Goal: Task Accomplishment & Management: Complete application form

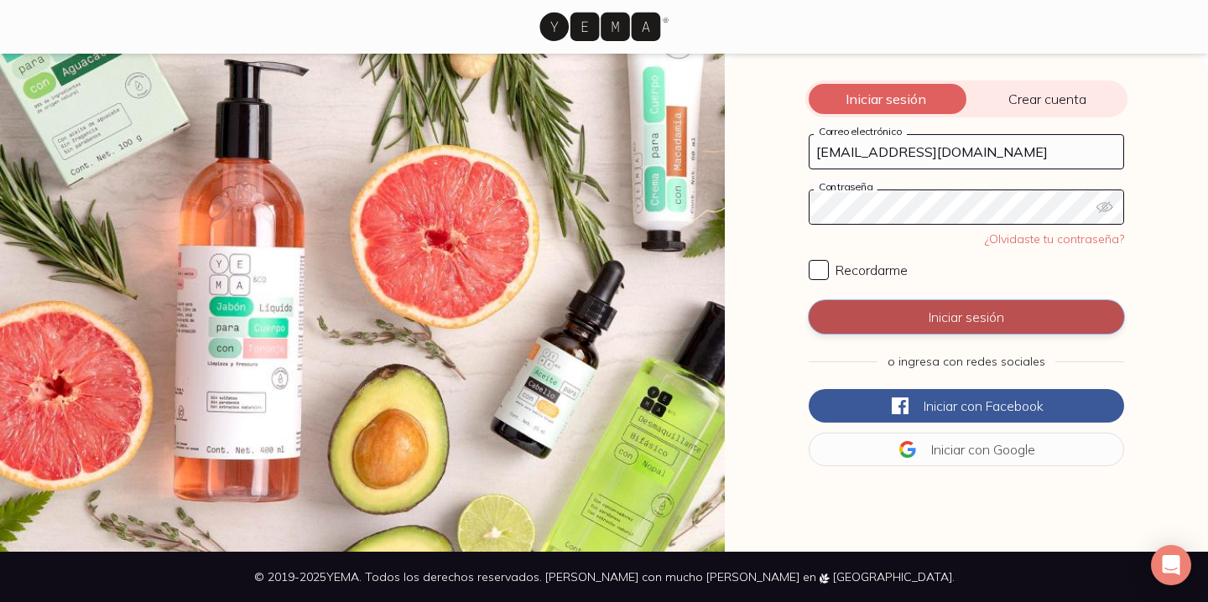
click at [964, 319] on button "Iniciar sesión" at bounding box center [965, 317] width 315 height 34
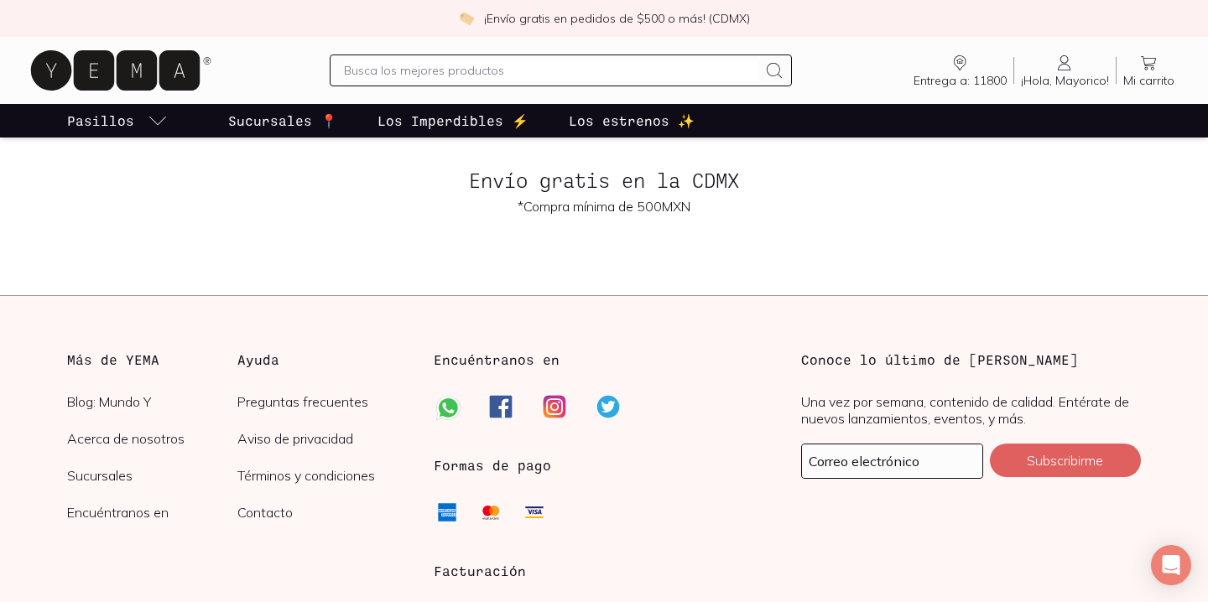
scroll to position [4171, 0]
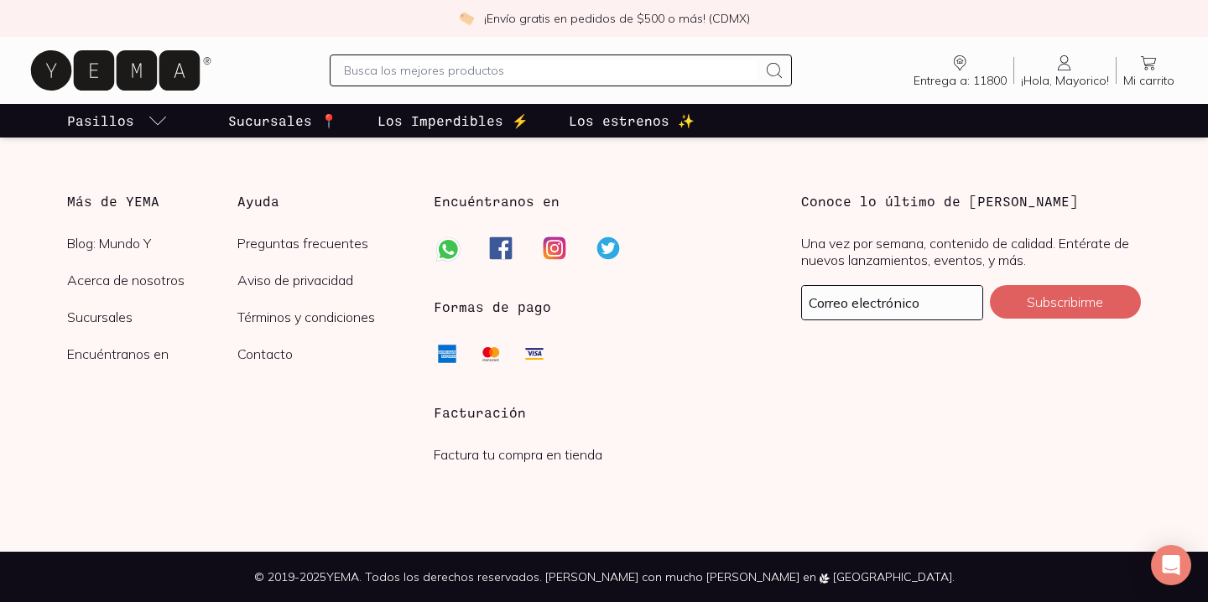
click at [512, 459] on link "Factura tu compra en tienda" at bounding box center [518, 454] width 169 height 17
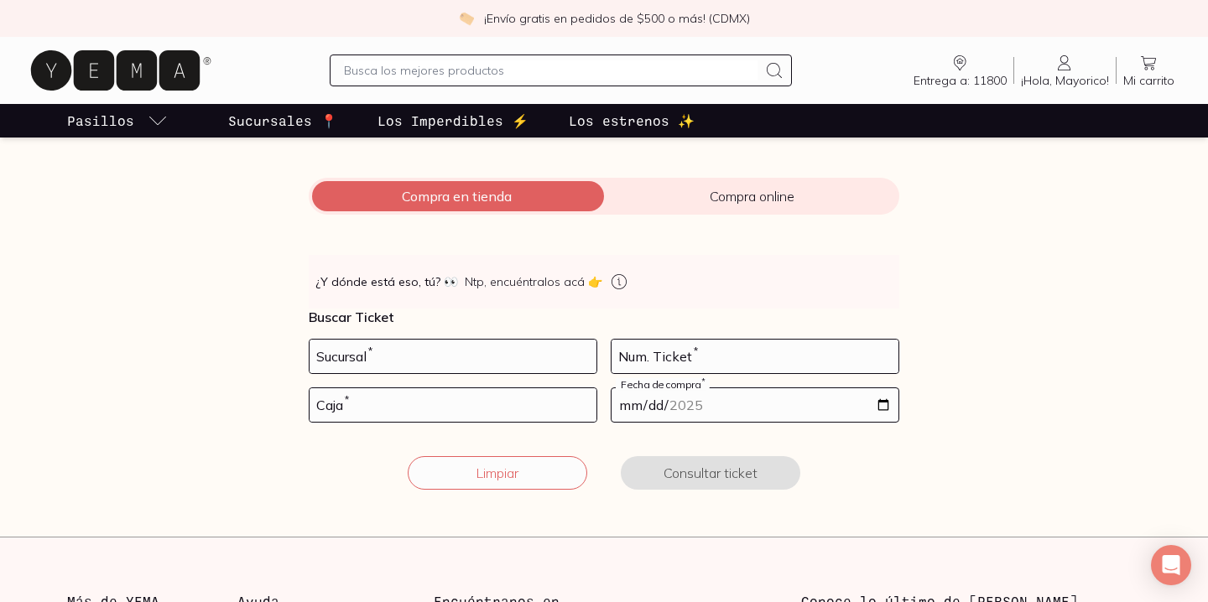
scroll to position [188, 0]
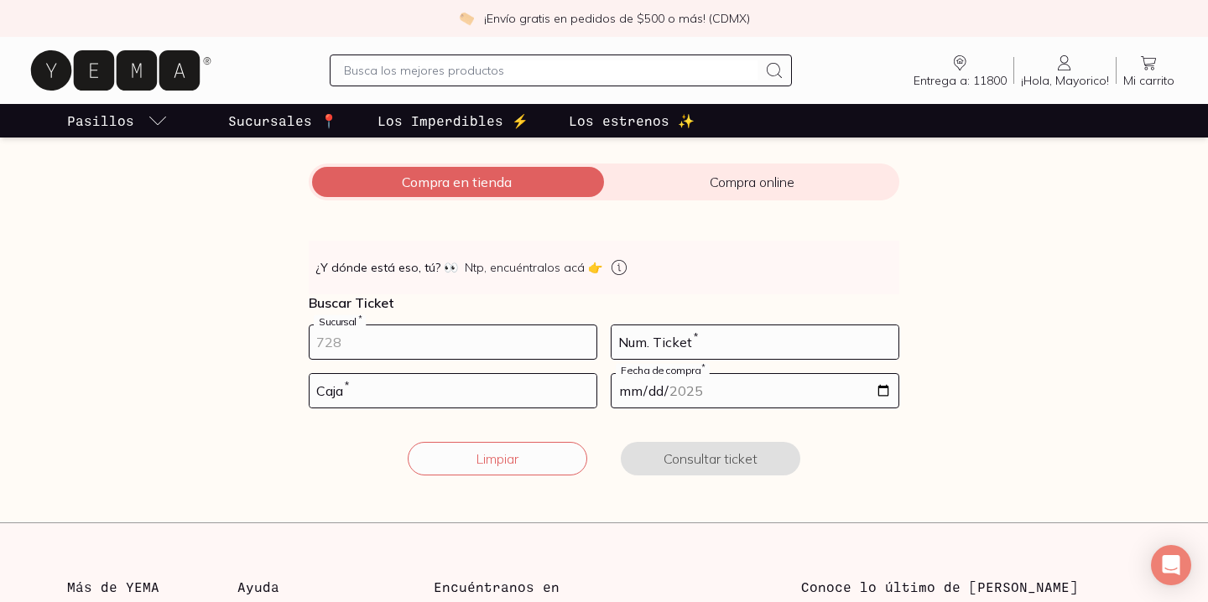
click at [454, 345] on input "number" at bounding box center [452, 342] width 287 height 34
type input "10002"
click at [640, 346] on input "number" at bounding box center [754, 342] width 287 height 34
type input "63"
click at [544, 388] on input "number" at bounding box center [452, 391] width 287 height 34
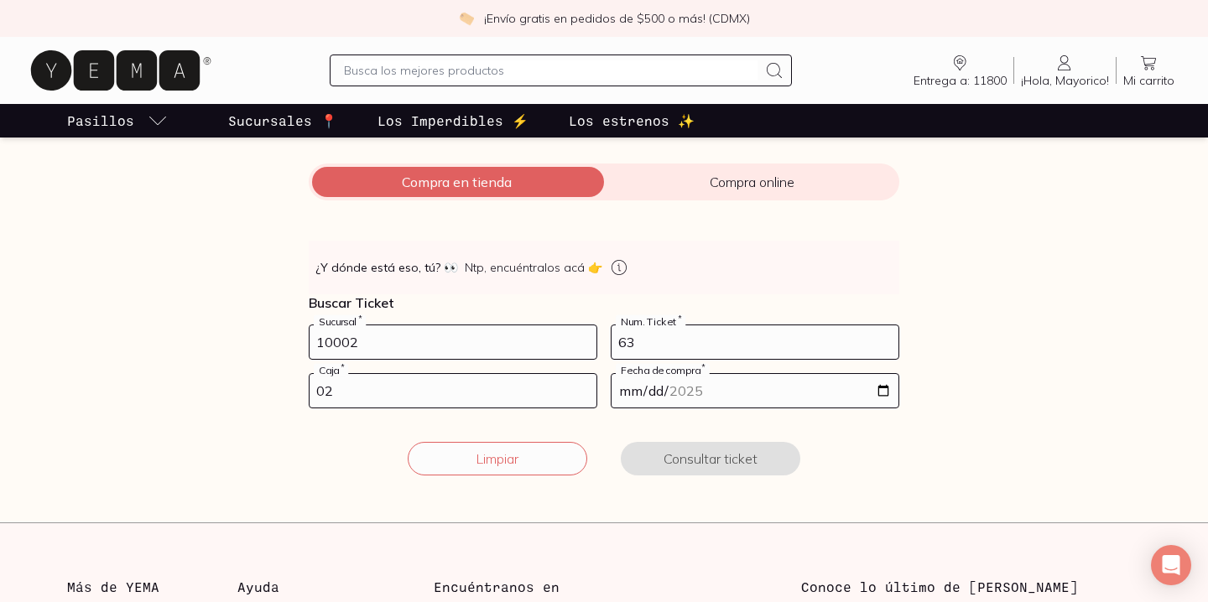
type input "02"
click at [886, 393] on input "date" at bounding box center [754, 391] width 287 height 34
type input "[DATE]"
click at [711, 468] on button "Consultar ticket" at bounding box center [710, 459] width 179 height 34
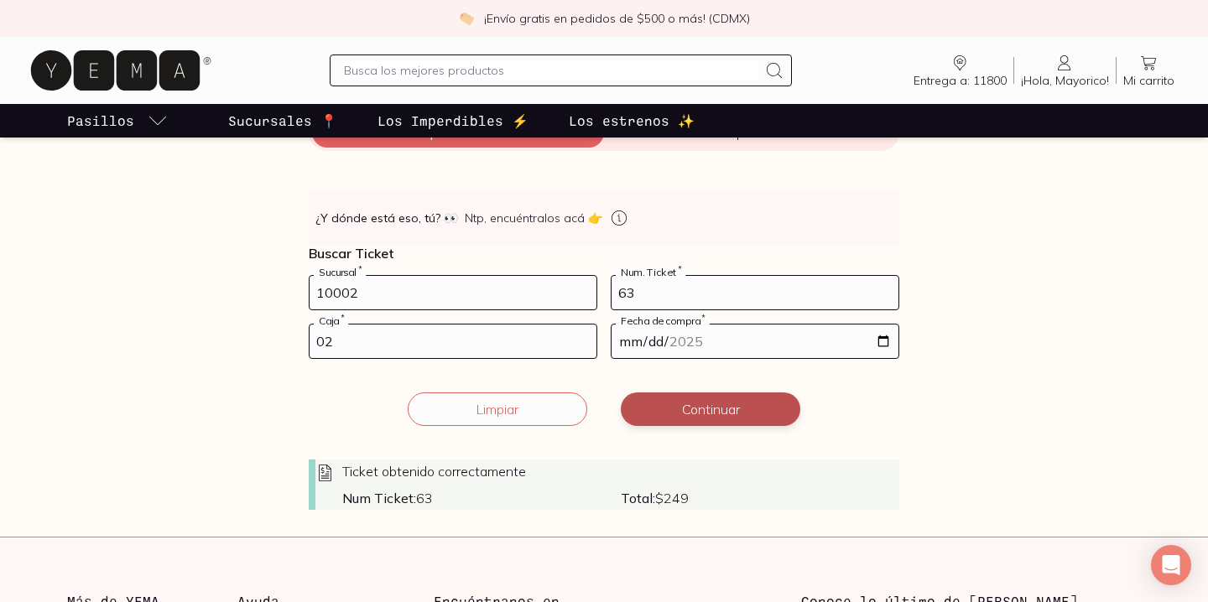
scroll to position [247, 0]
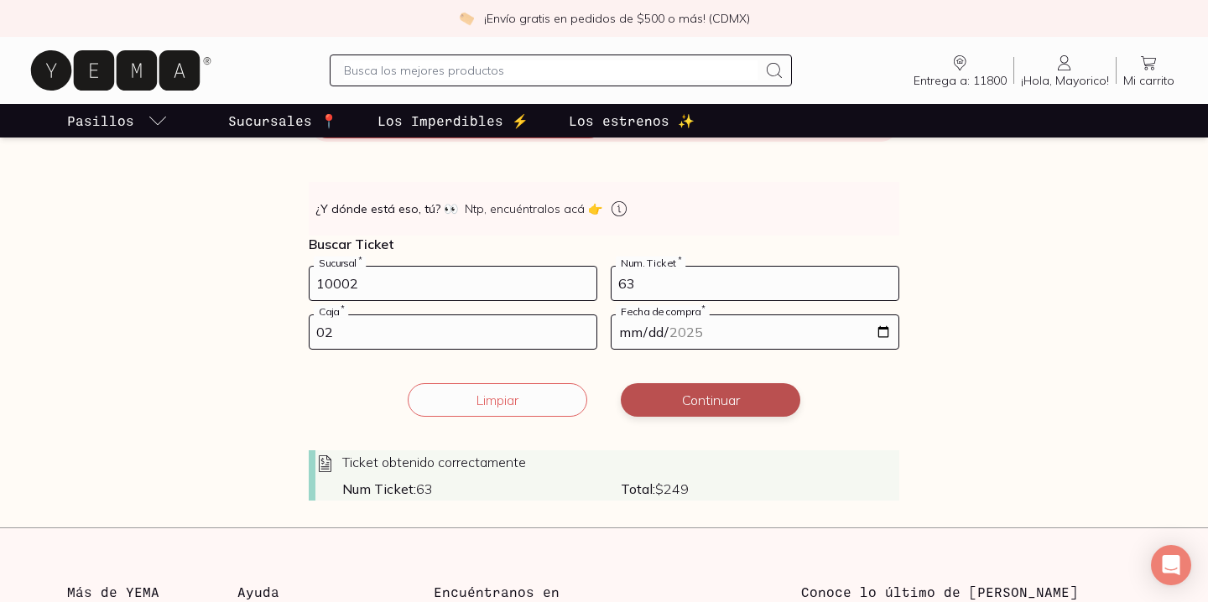
click at [727, 400] on button "Continuar" at bounding box center [710, 400] width 179 height 34
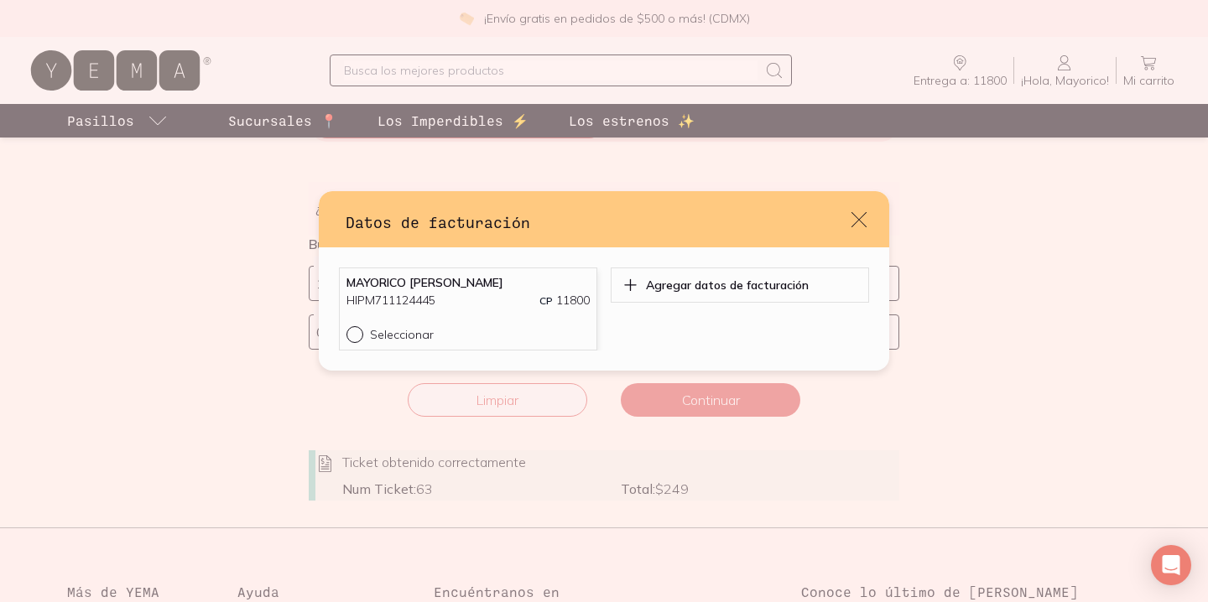
click at [359, 331] on input "Seleccionar" at bounding box center [352, 332] width 13 height 13
radio input "true"
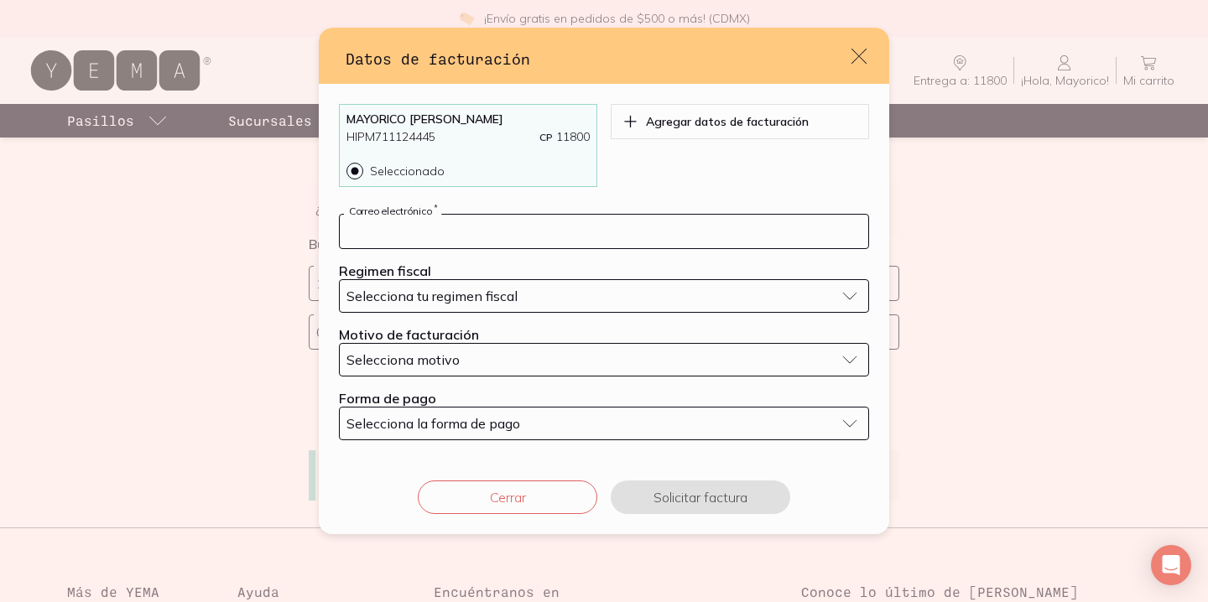
click at [524, 242] on input "default" at bounding box center [604, 232] width 528 height 34
type input "[EMAIL_ADDRESS][DOMAIN_NAME]"
click at [710, 289] on div "Selecciona tu regimen fiscal" at bounding box center [590, 296] width 488 height 17
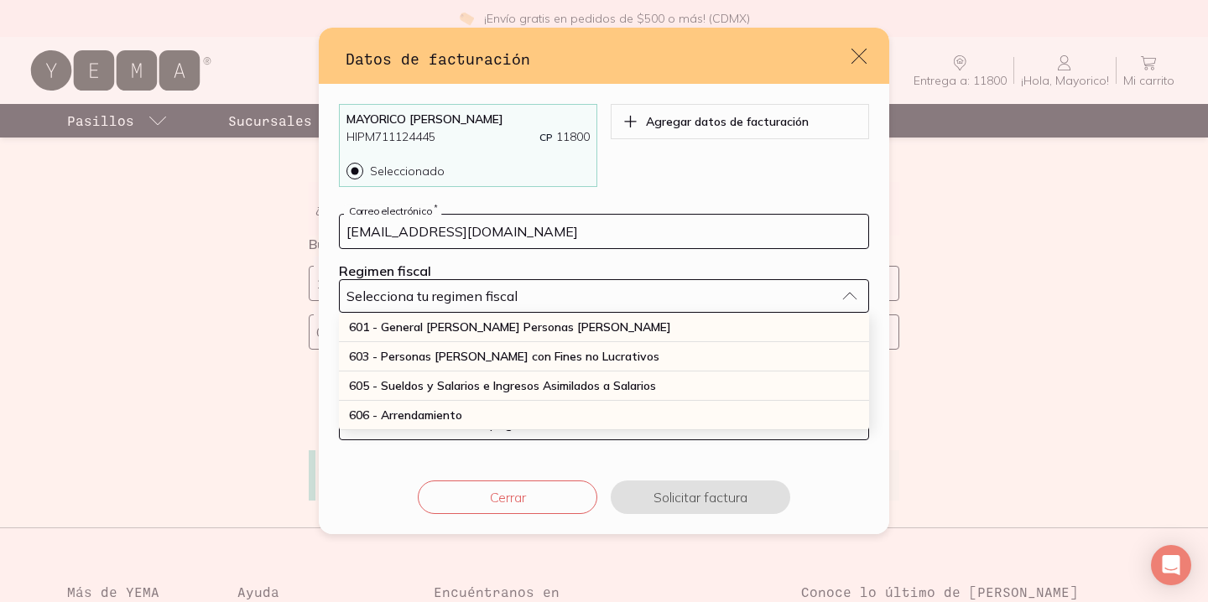
click at [710, 289] on div "Selecciona tu regimen fiscal" at bounding box center [590, 296] width 488 height 17
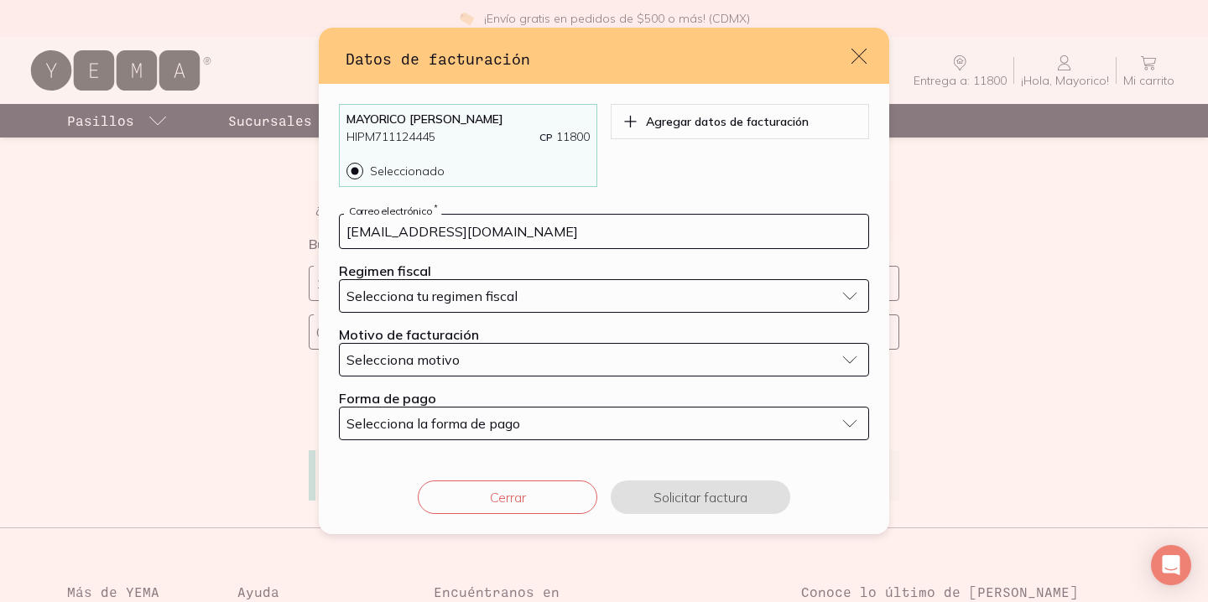
click at [710, 289] on div "Selecciona tu regimen fiscal" at bounding box center [590, 296] width 488 height 17
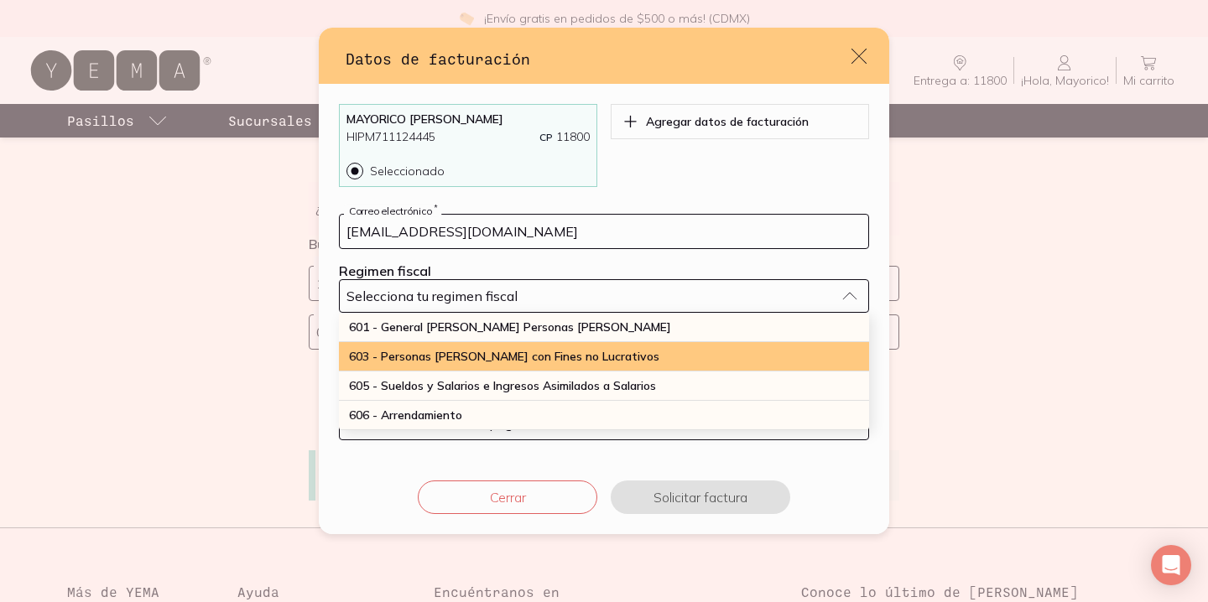
scroll to position [439, 0]
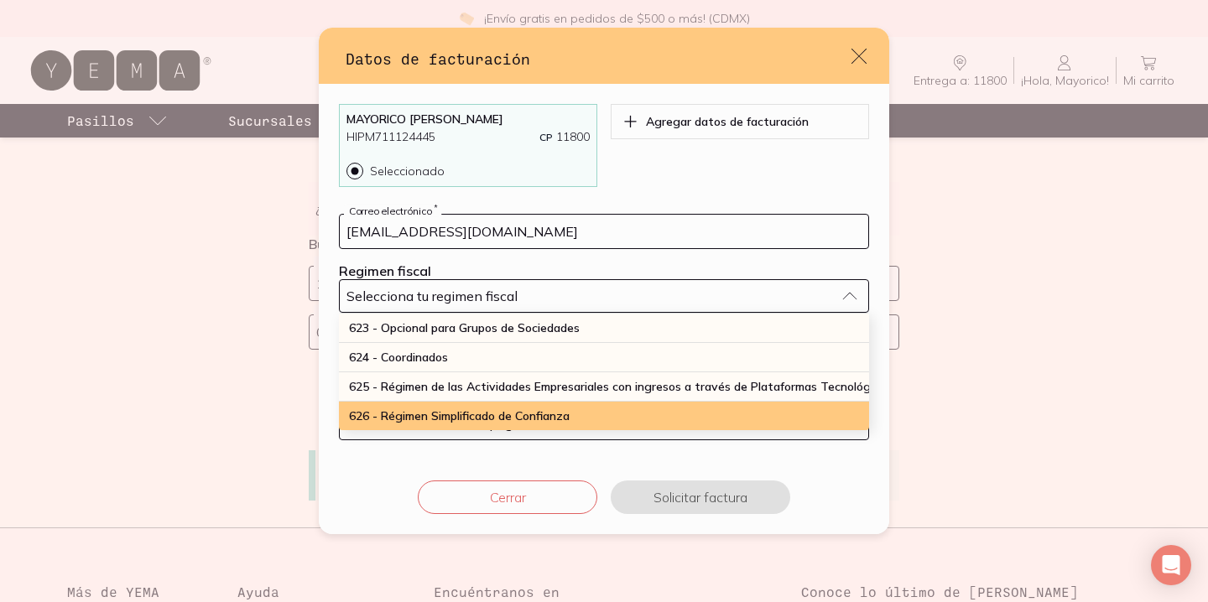
click at [616, 415] on div "626 - Régimen Simplificado de Confianza" at bounding box center [604, 416] width 530 height 29
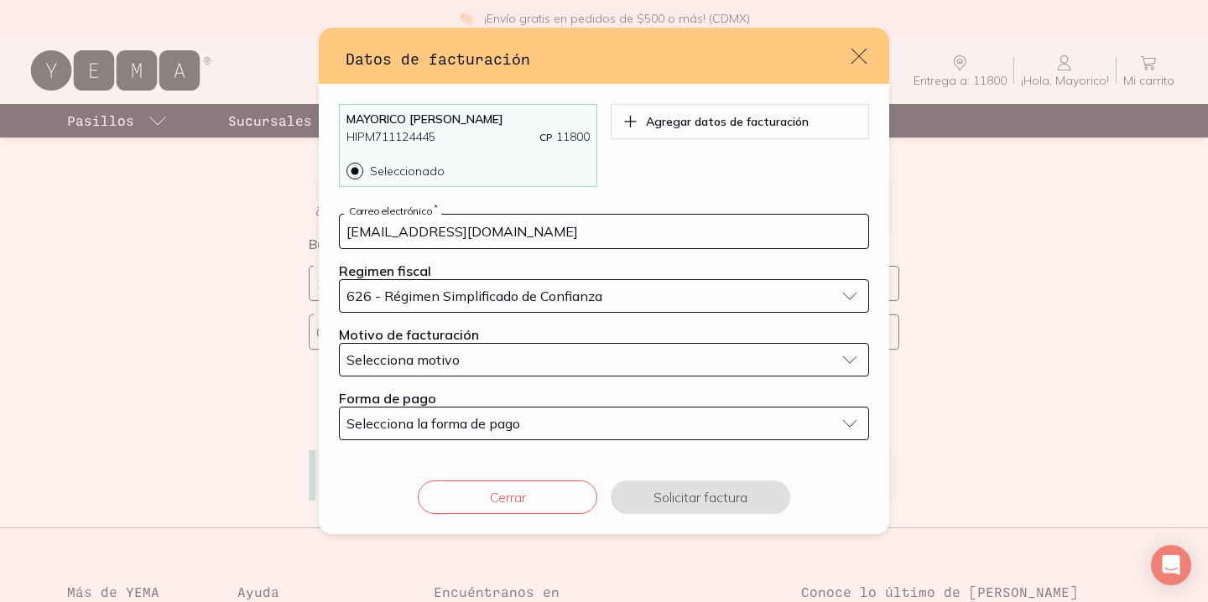
click at [632, 363] on div "Selecciona motivo" at bounding box center [590, 359] width 488 height 17
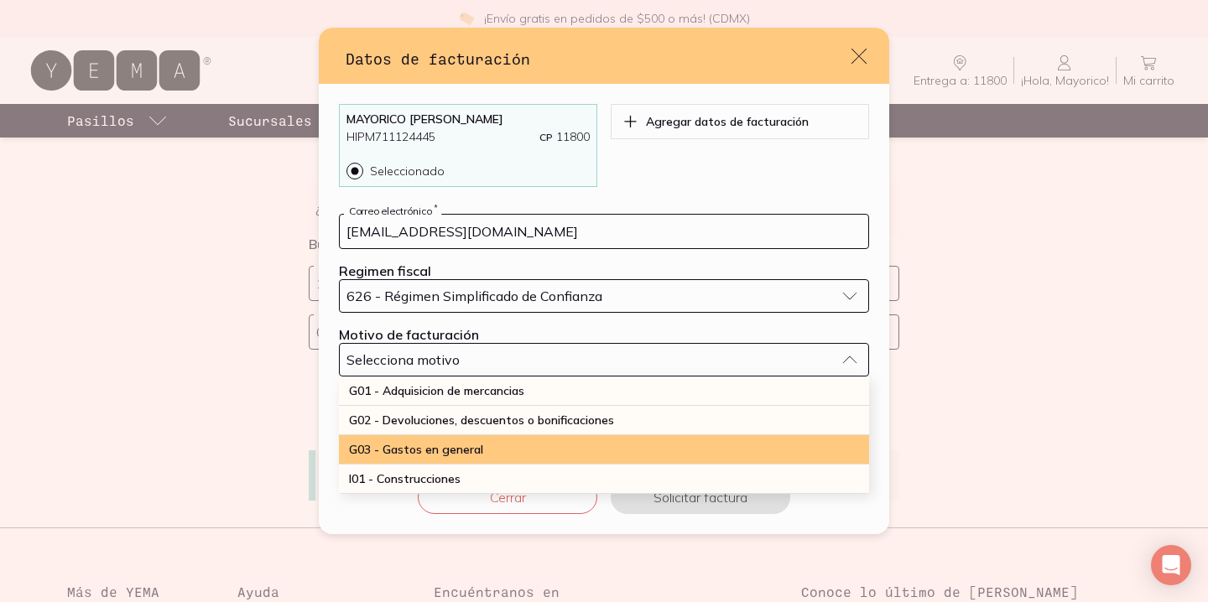
click at [512, 448] on div "G03 - Gastos en general" at bounding box center [604, 449] width 530 height 29
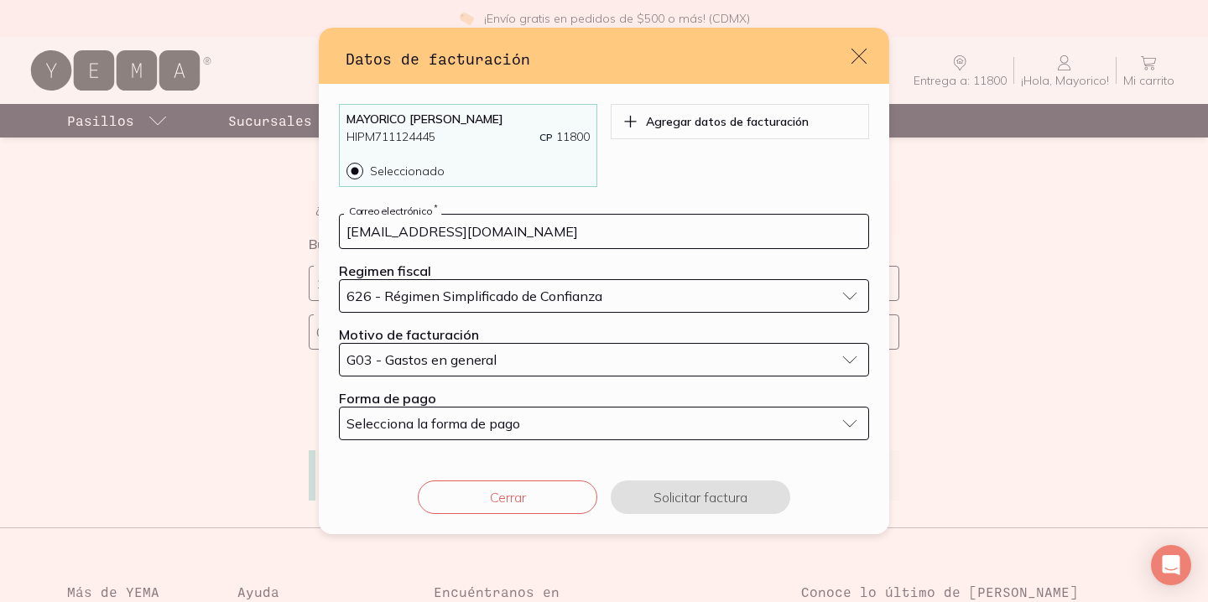
click at [581, 433] on button "Selecciona la forma de pago" at bounding box center [604, 424] width 530 height 34
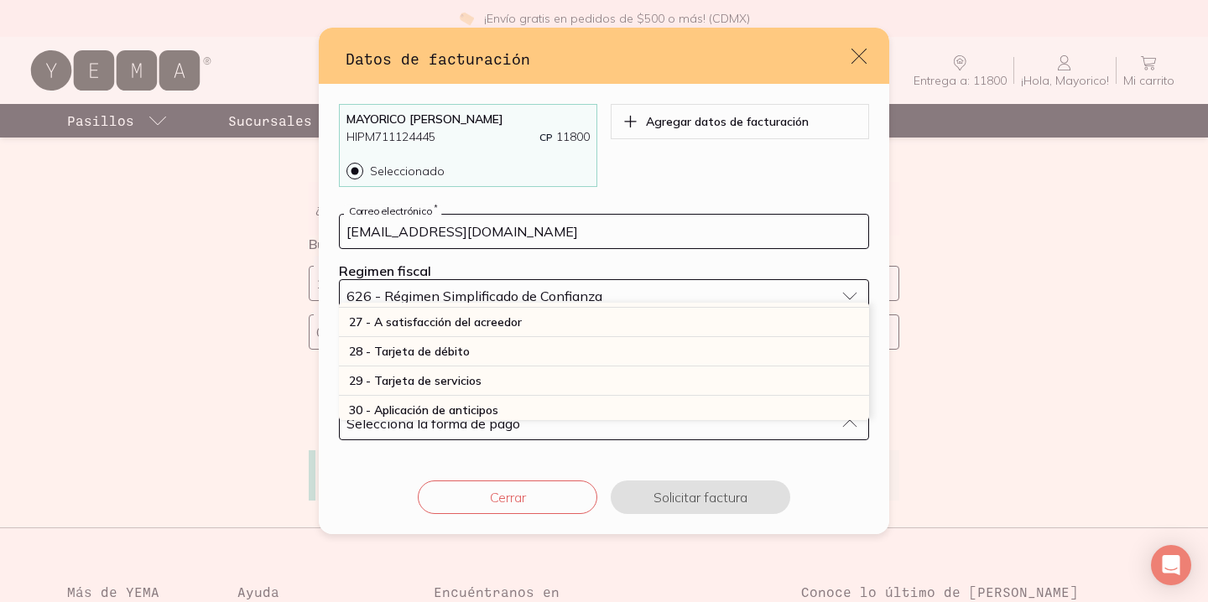
scroll to position [476, 0]
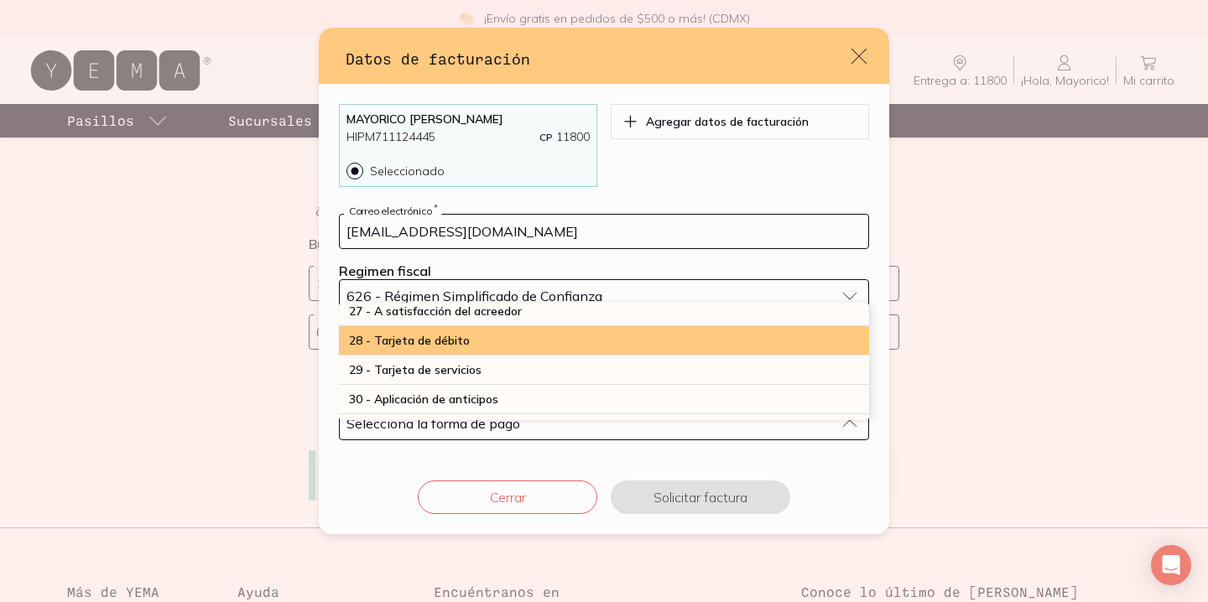
click at [590, 346] on div "28 - Tarjeta de débito" at bounding box center [604, 340] width 530 height 29
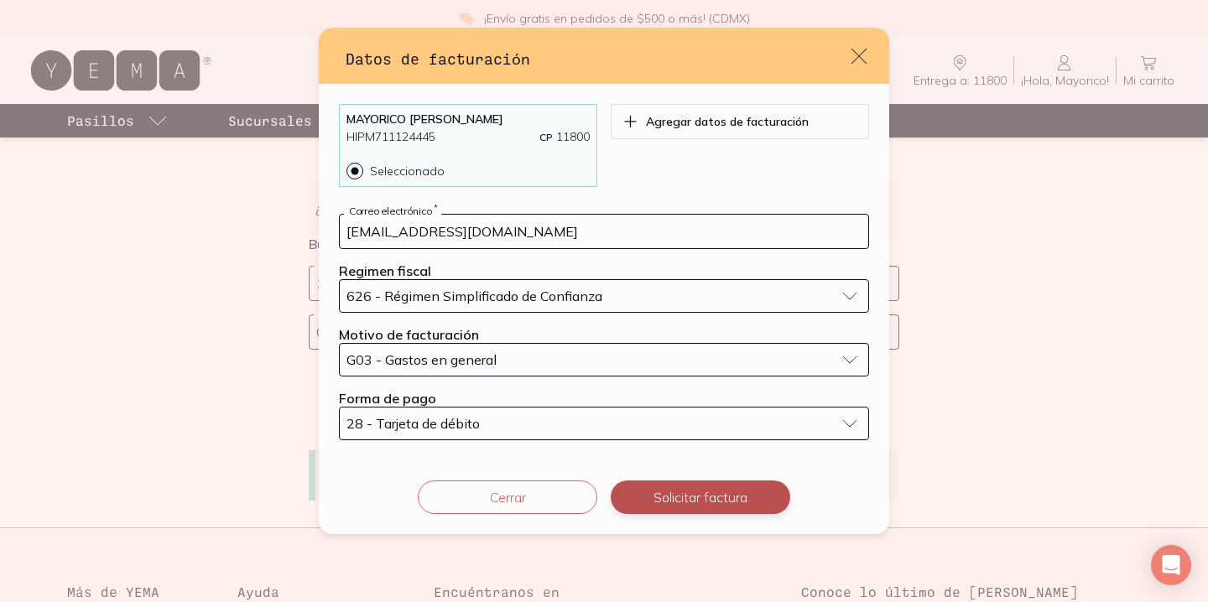
click at [680, 497] on button "Solicitar factura" at bounding box center [700, 498] width 179 height 34
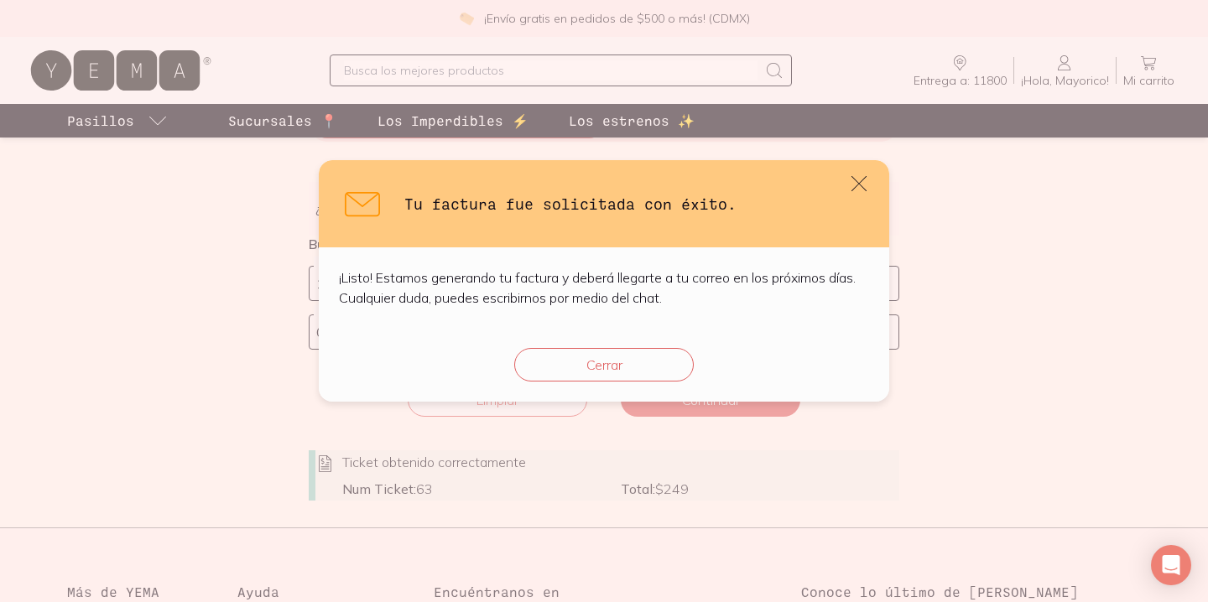
click at [612, 383] on div "Cerrar" at bounding box center [604, 365] width 570 height 74
click at [612, 360] on button "Cerrar" at bounding box center [603, 365] width 179 height 34
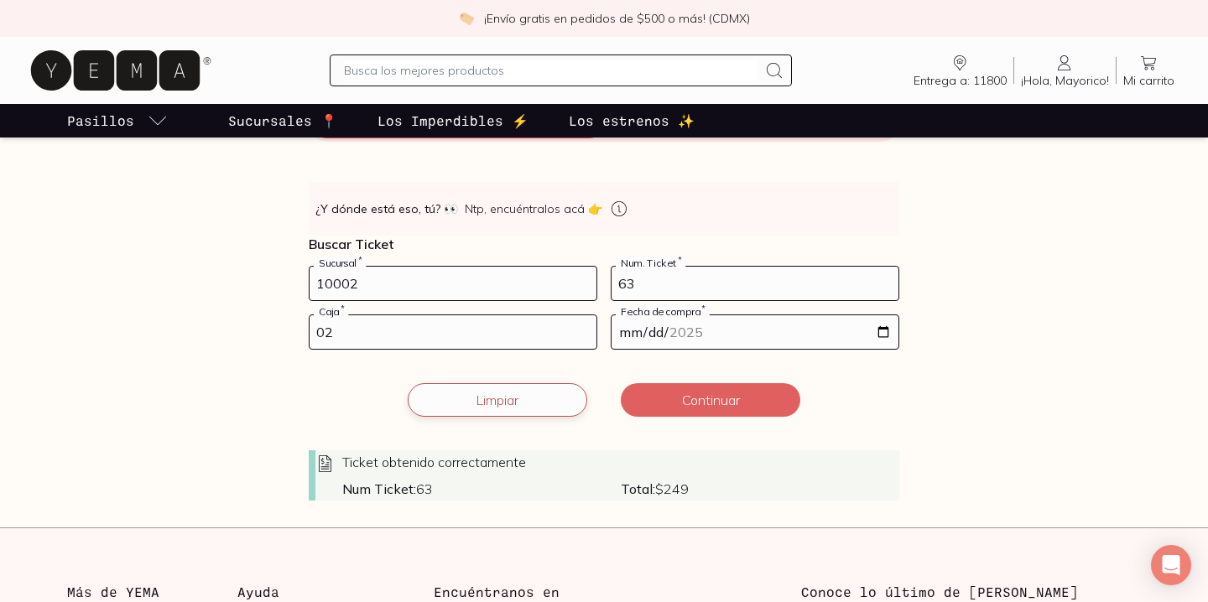
click at [501, 403] on button "Limpiar" at bounding box center [497, 400] width 179 height 34
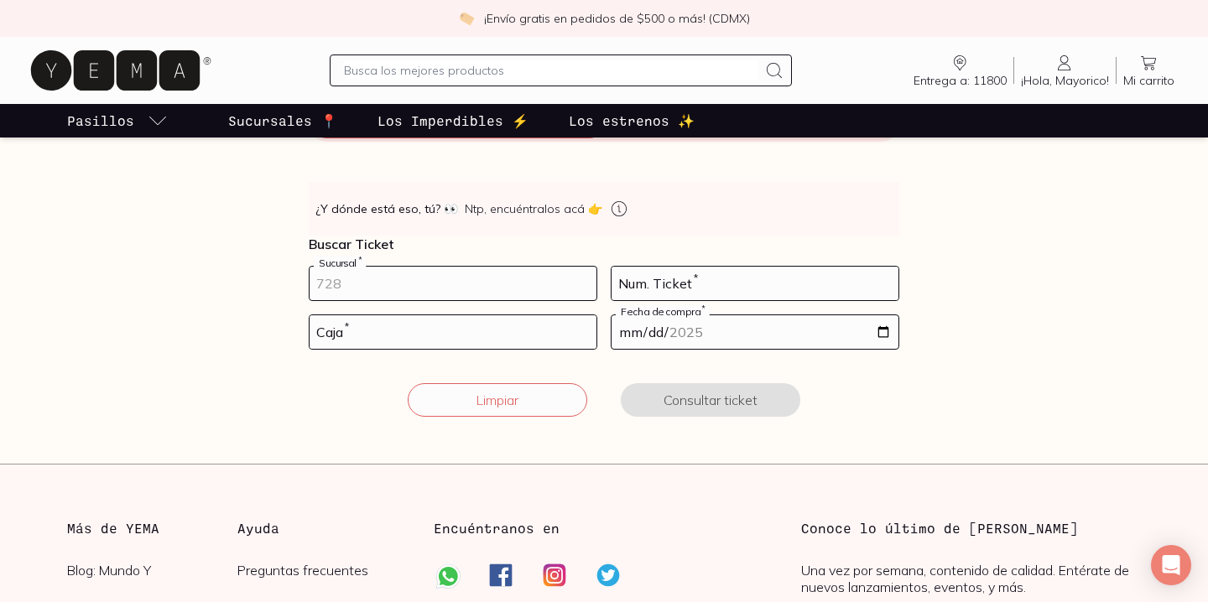
click at [428, 287] on input "number" at bounding box center [452, 284] width 287 height 34
type input "10002"
click at [702, 278] on input "number" at bounding box center [754, 284] width 287 height 34
type input "27"
click at [512, 333] on input "number" at bounding box center [452, 332] width 287 height 34
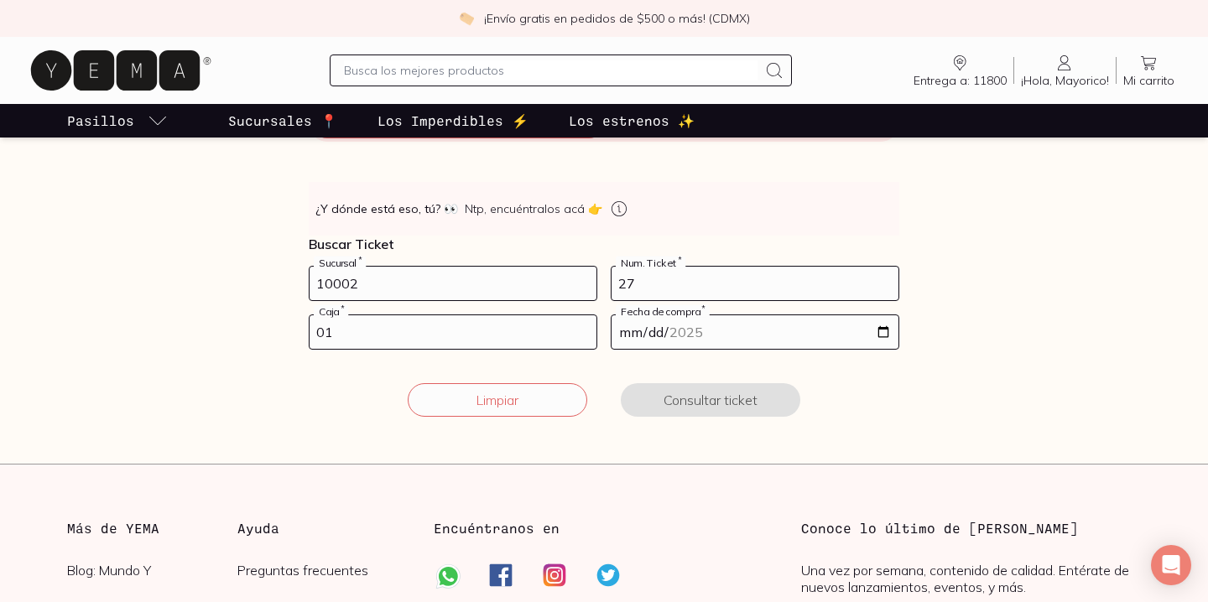
type input "01"
click at [884, 336] on input "date" at bounding box center [754, 332] width 287 height 34
type input "[DATE]"
click at [719, 403] on button "Consultar ticket" at bounding box center [710, 400] width 179 height 34
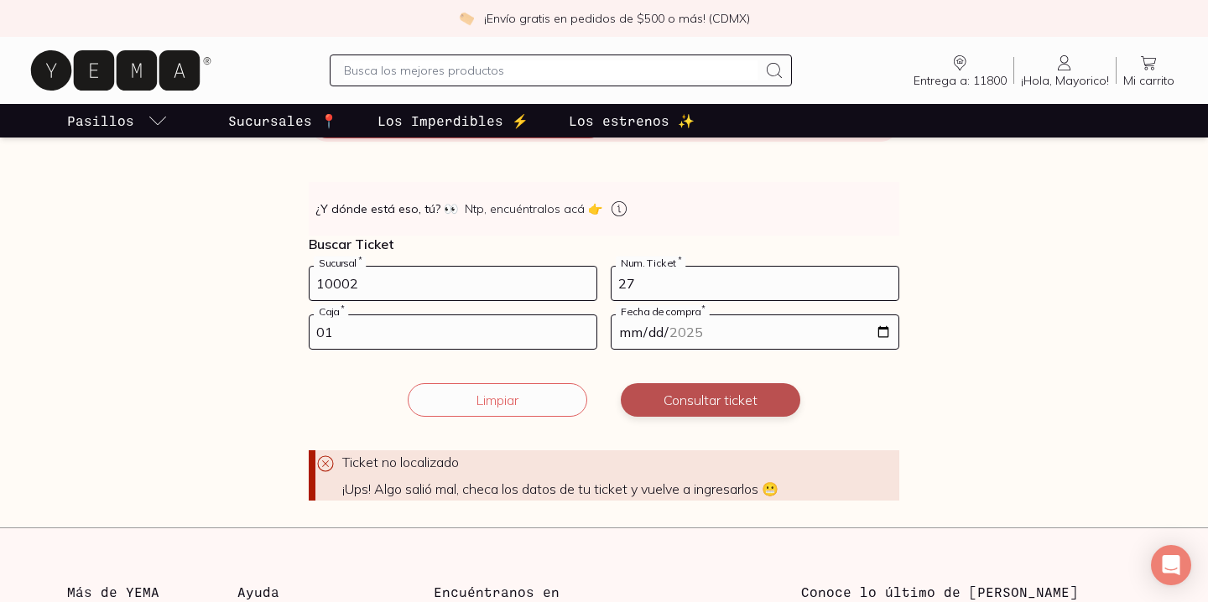
click at [744, 407] on button "Consultar ticket" at bounding box center [710, 400] width 179 height 34
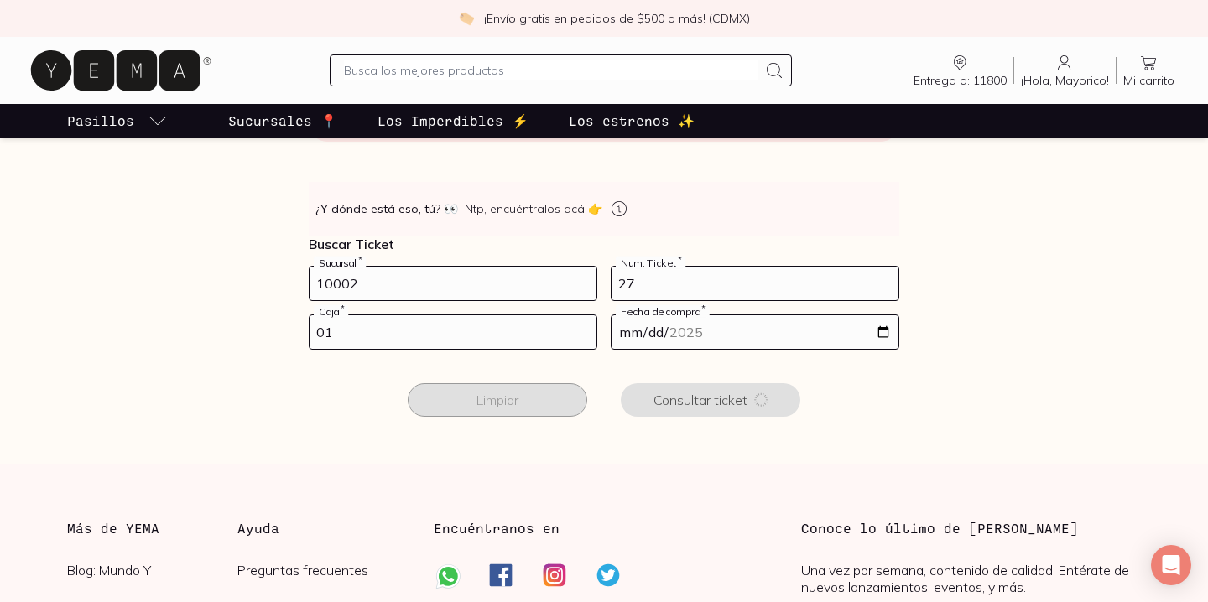
click at [744, 407] on button "Consultar ticket" at bounding box center [710, 400] width 179 height 34
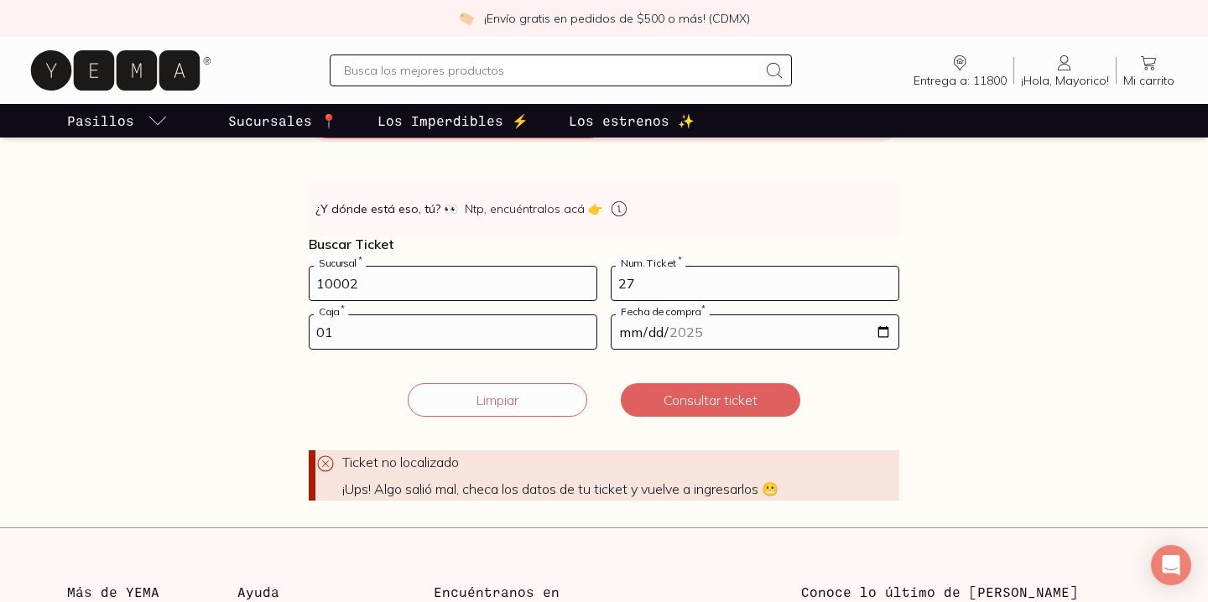
click at [648, 279] on input "27" at bounding box center [754, 284] width 287 height 34
type input "2"
click at [714, 403] on button "Consultar ticket" at bounding box center [710, 400] width 179 height 34
click at [696, 291] on input "20" at bounding box center [754, 284] width 287 height 34
type input "2"
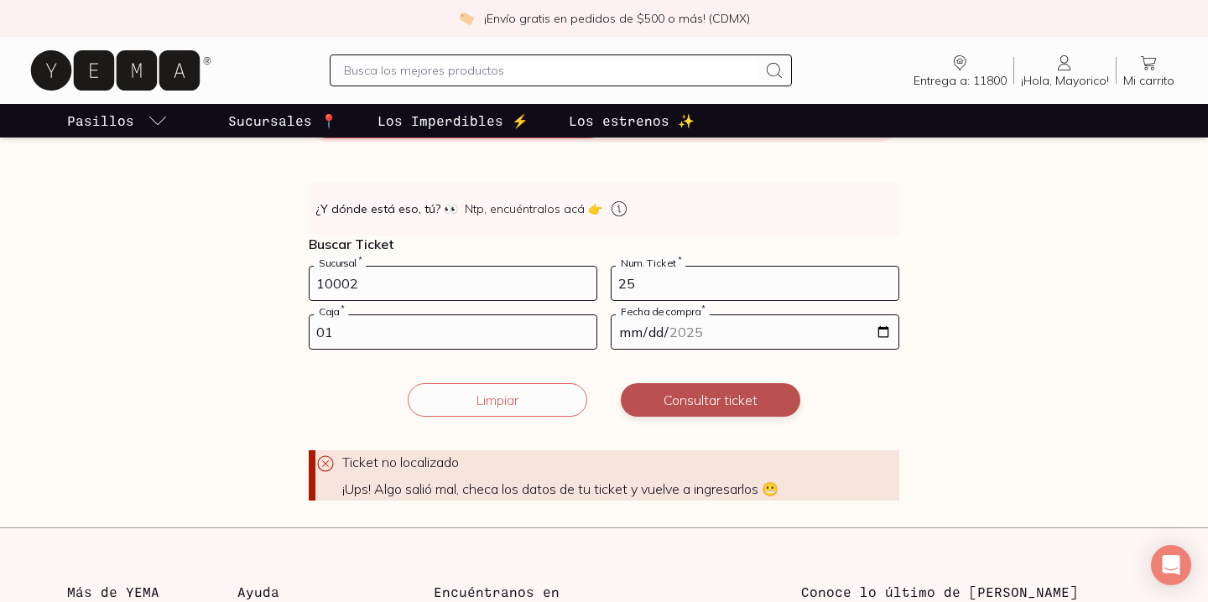
type input "25"
click at [699, 404] on button "Consultar ticket" at bounding box center [710, 400] width 179 height 34
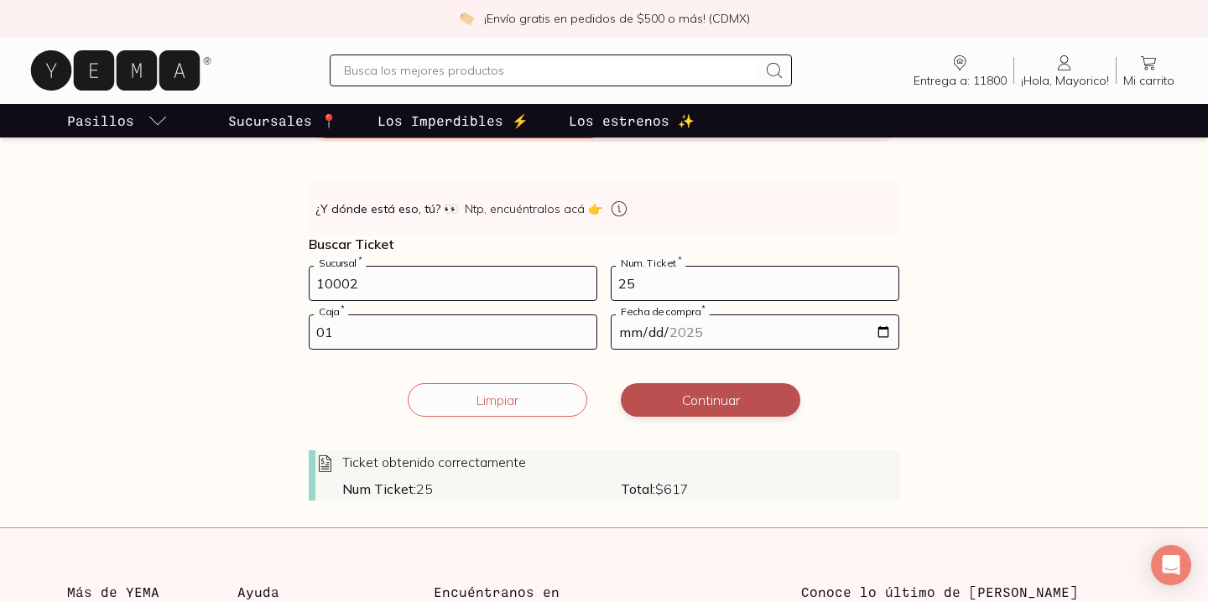
click at [729, 403] on button "Continuar" at bounding box center [710, 400] width 179 height 34
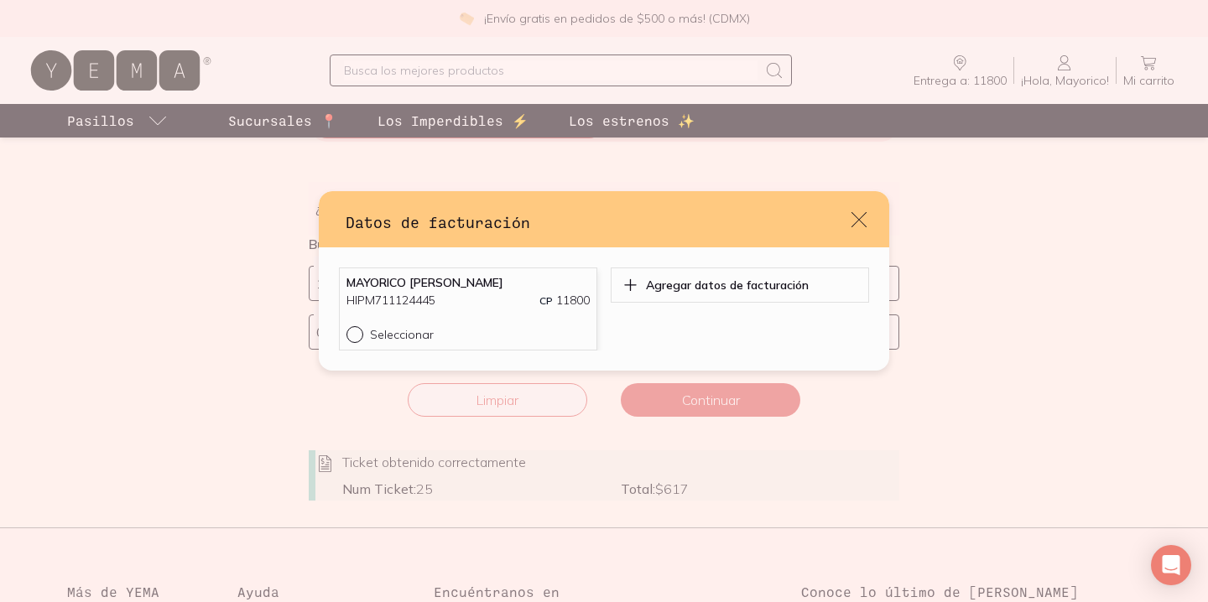
click at [356, 334] on input "Seleccionar" at bounding box center [352, 332] width 13 height 13
radio input "true"
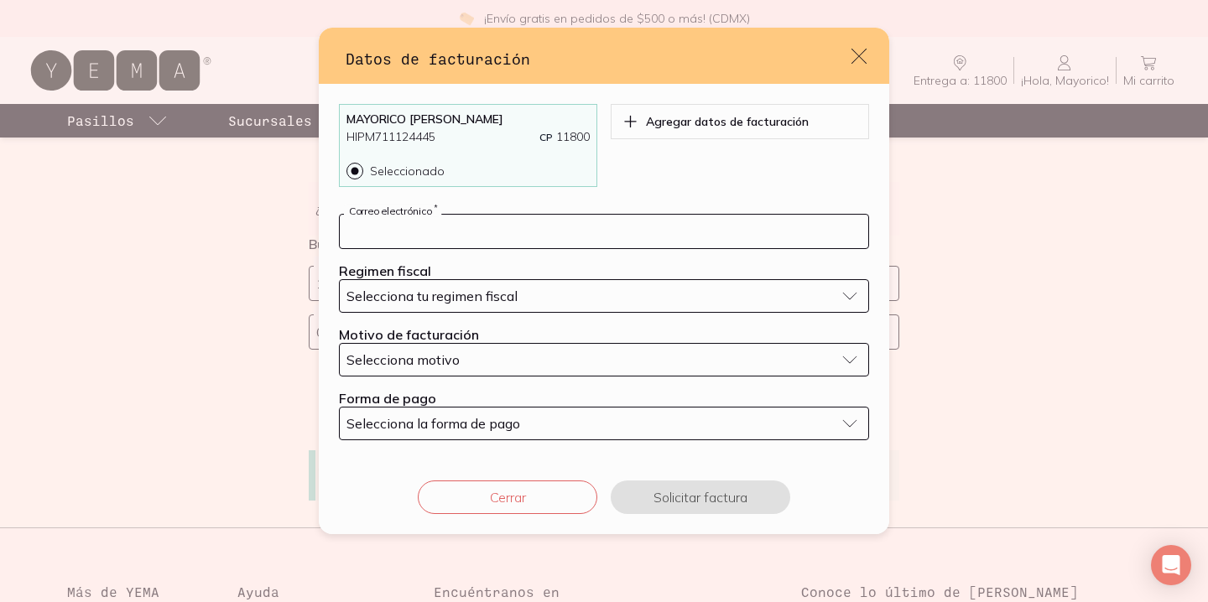
click at [584, 235] on input "default" at bounding box center [604, 232] width 528 height 34
type input "[EMAIL_ADDRESS][DOMAIN_NAME]"
click at [822, 304] on div "Selecciona tu regimen fiscal" at bounding box center [590, 296] width 488 height 17
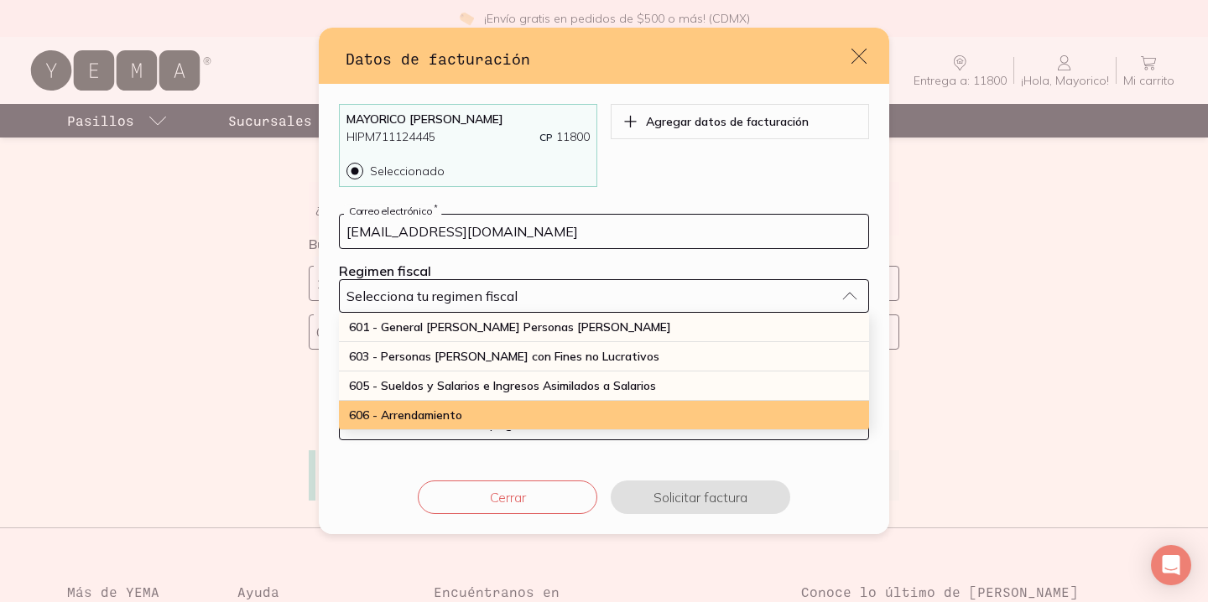
scroll to position [439, 0]
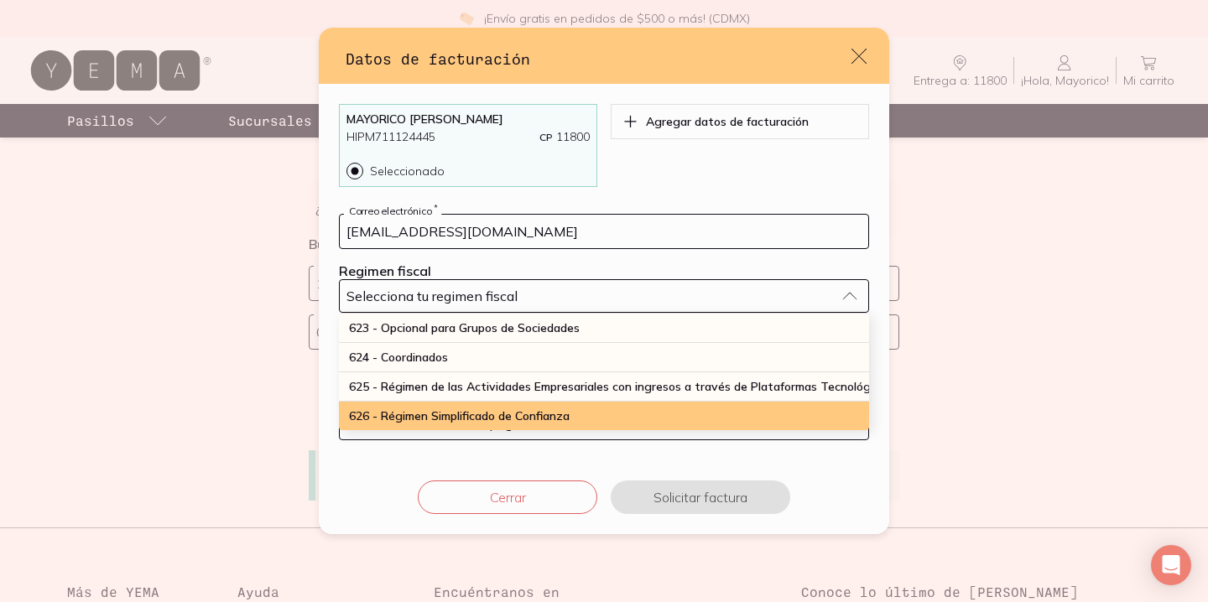
click at [621, 417] on div "626 - Régimen Simplificado de Confianza" at bounding box center [604, 416] width 530 height 29
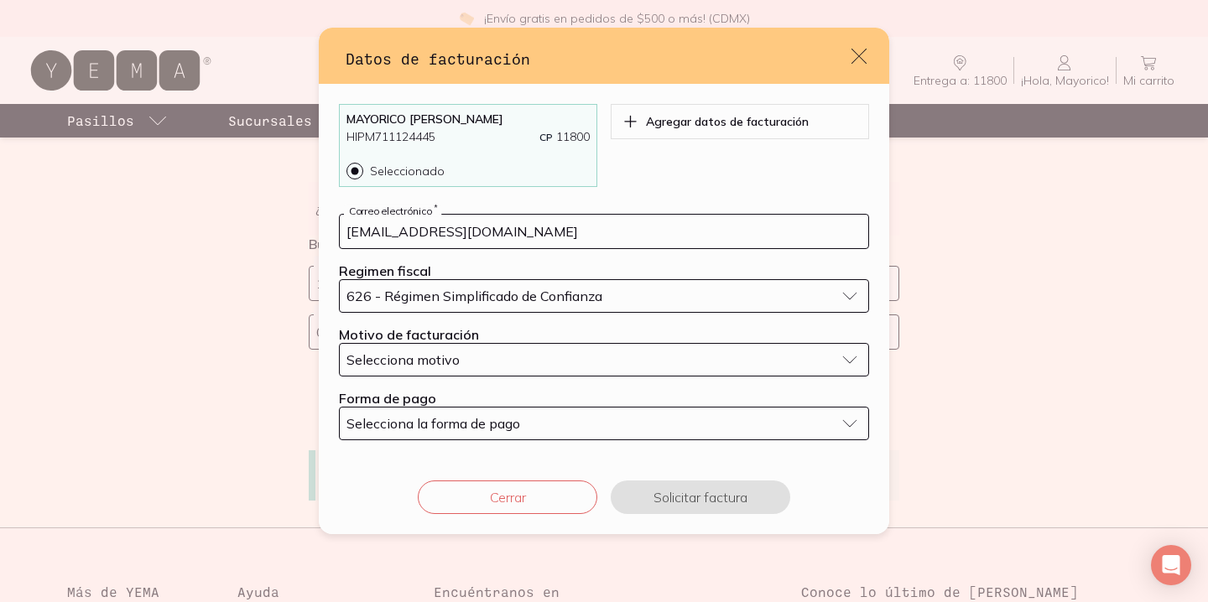
click at [613, 362] on div "Selecciona motivo" at bounding box center [590, 359] width 488 height 17
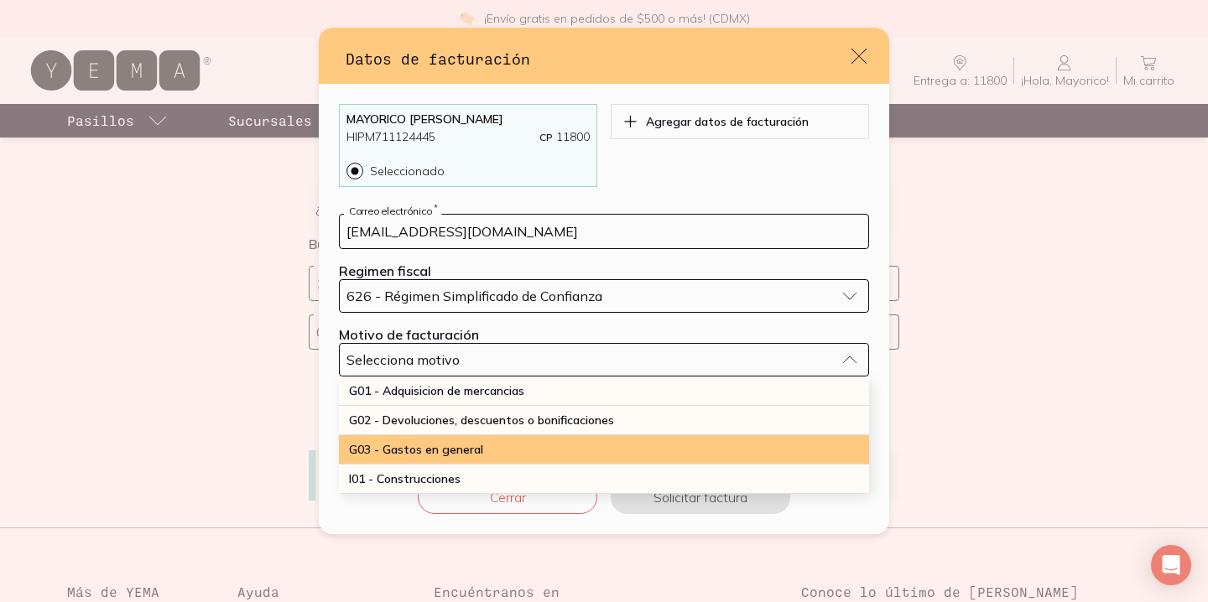
click at [543, 446] on div "G03 - Gastos en general" at bounding box center [604, 449] width 530 height 29
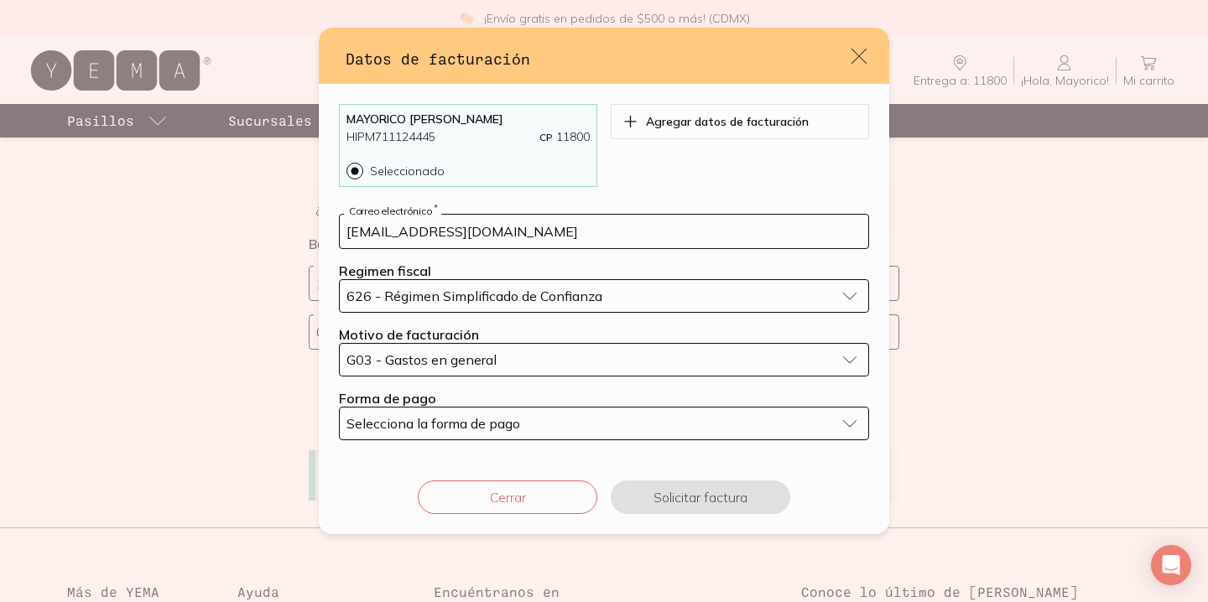
click at [658, 422] on div "Selecciona la forma de pago" at bounding box center [590, 423] width 488 height 17
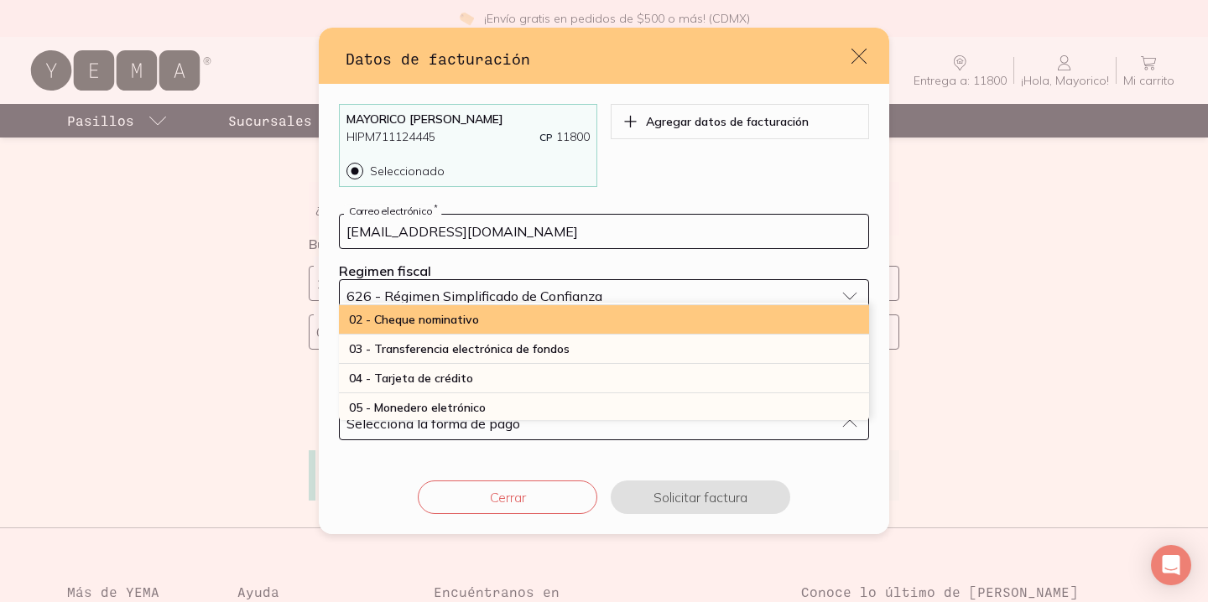
scroll to position [31, 0]
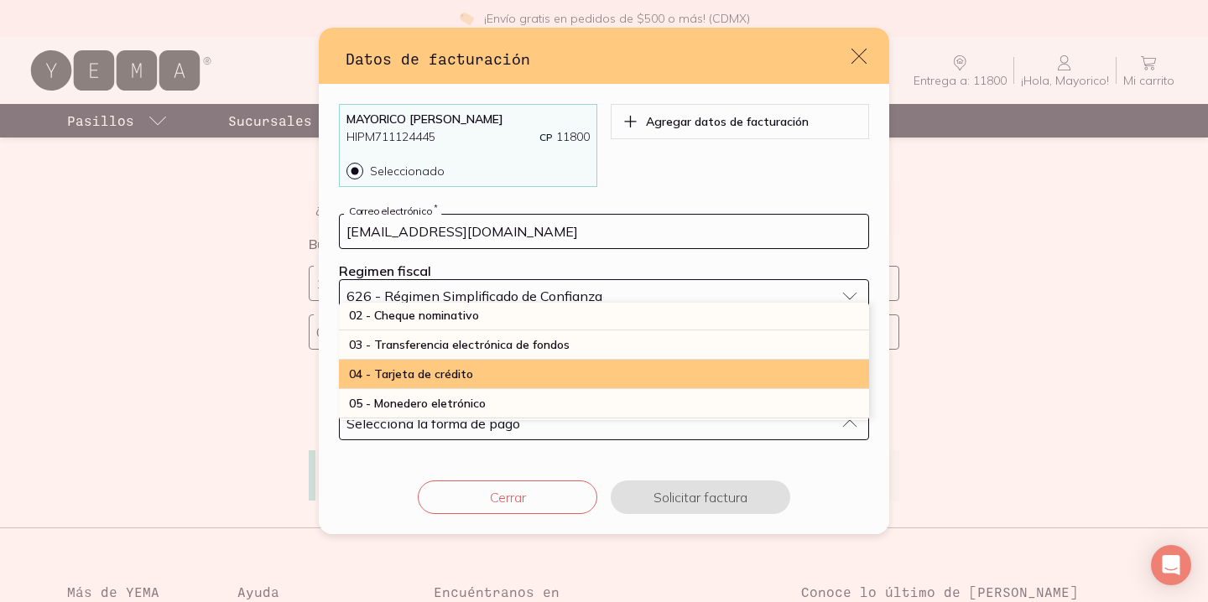
click at [606, 377] on div "04 - Tarjeta de crédito" at bounding box center [604, 374] width 530 height 29
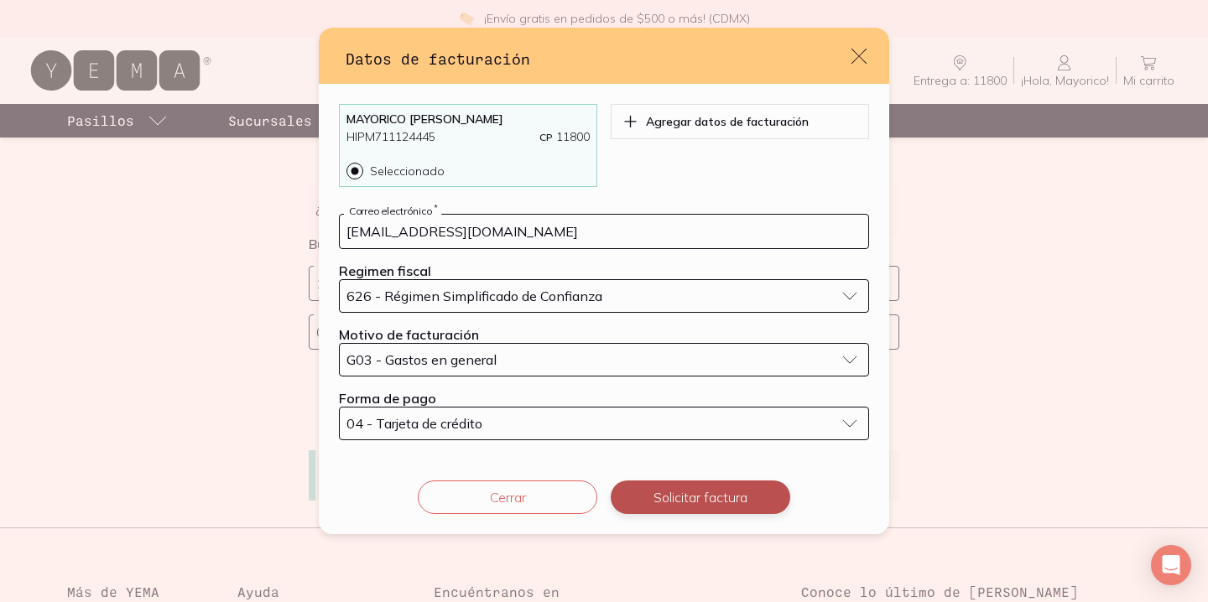
click at [706, 496] on button "Solicitar factura" at bounding box center [700, 498] width 179 height 34
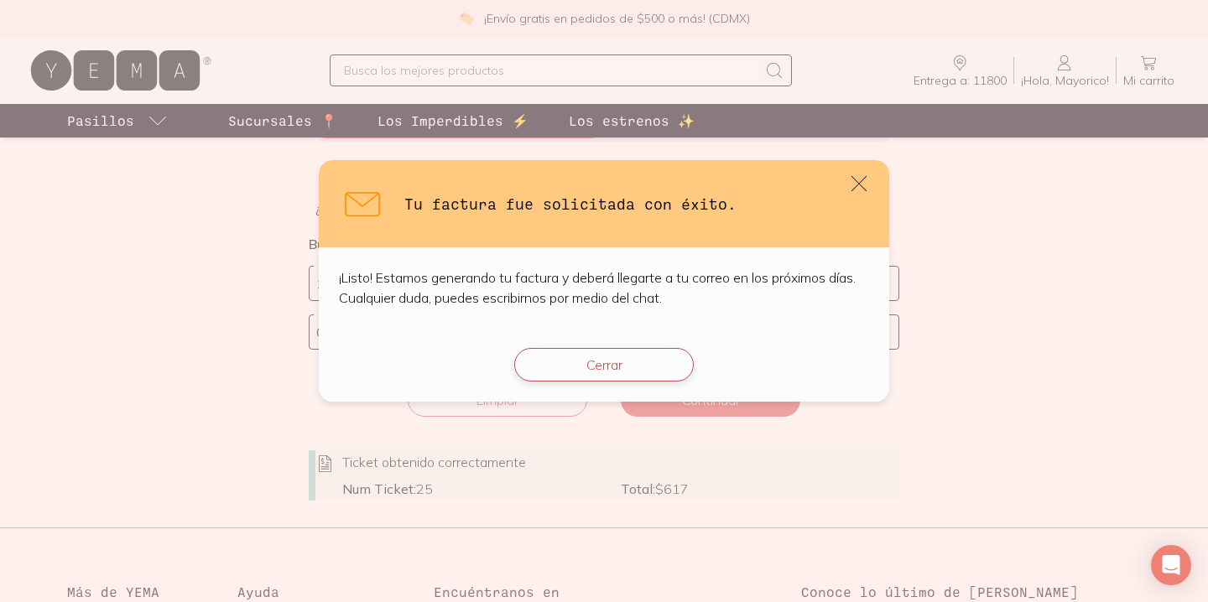
click at [618, 362] on button "Cerrar" at bounding box center [603, 365] width 179 height 34
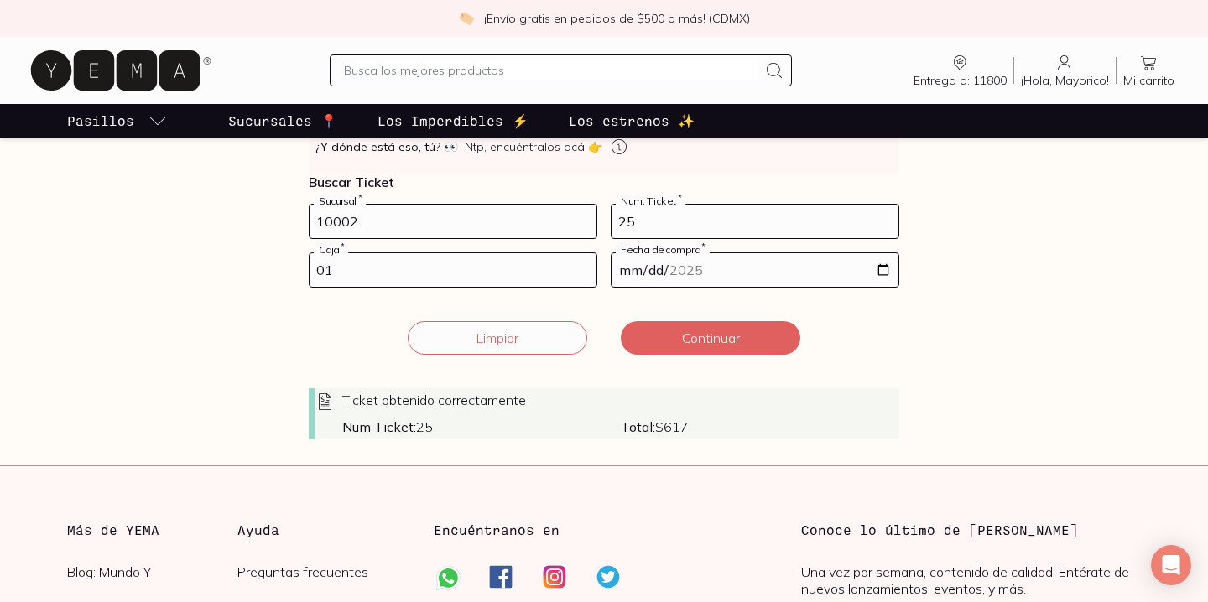
scroll to position [321, 0]
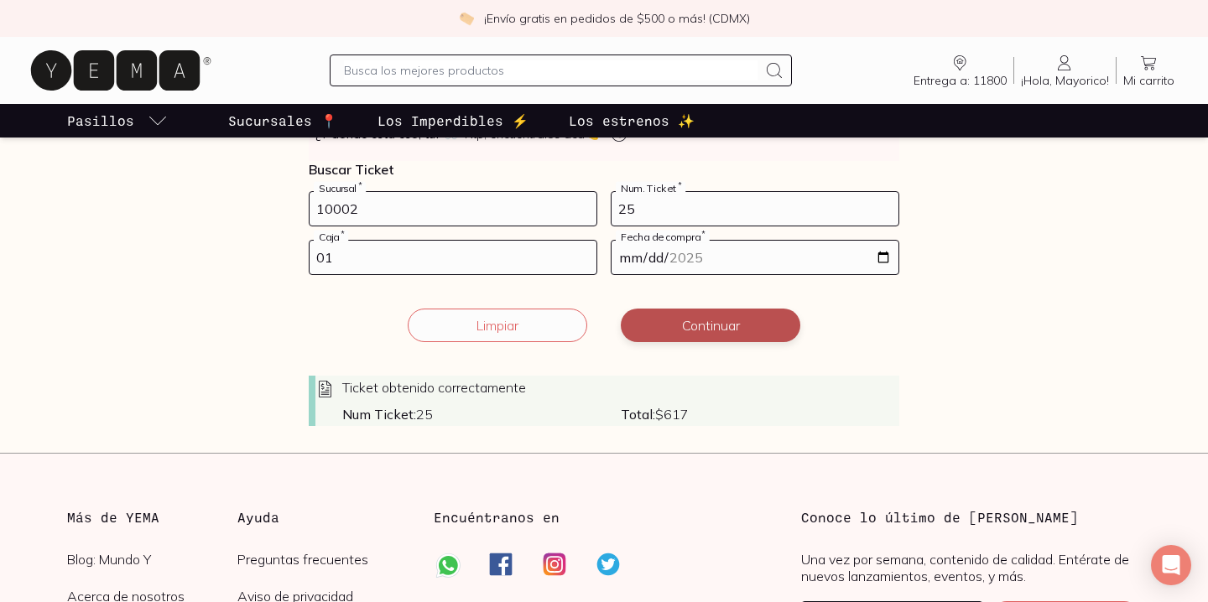
click at [707, 321] on button "Continuar" at bounding box center [710, 326] width 179 height 34
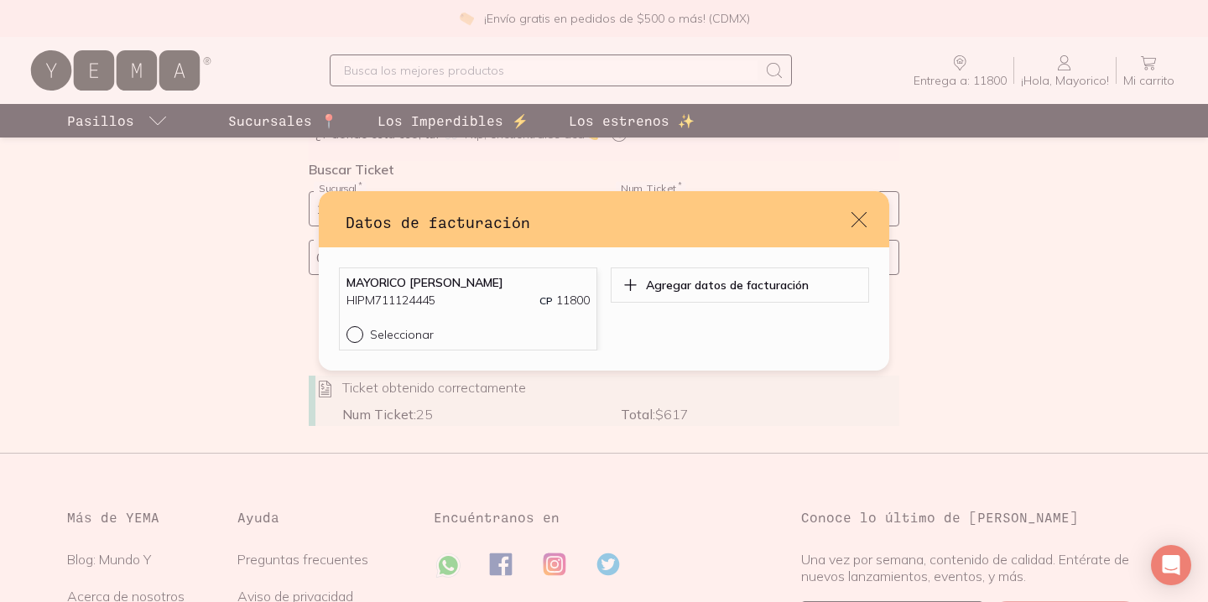
click at [356, 334] on input "Seleccionar" at bounding box center [352, 332] width 13 height 13
radio input "true"
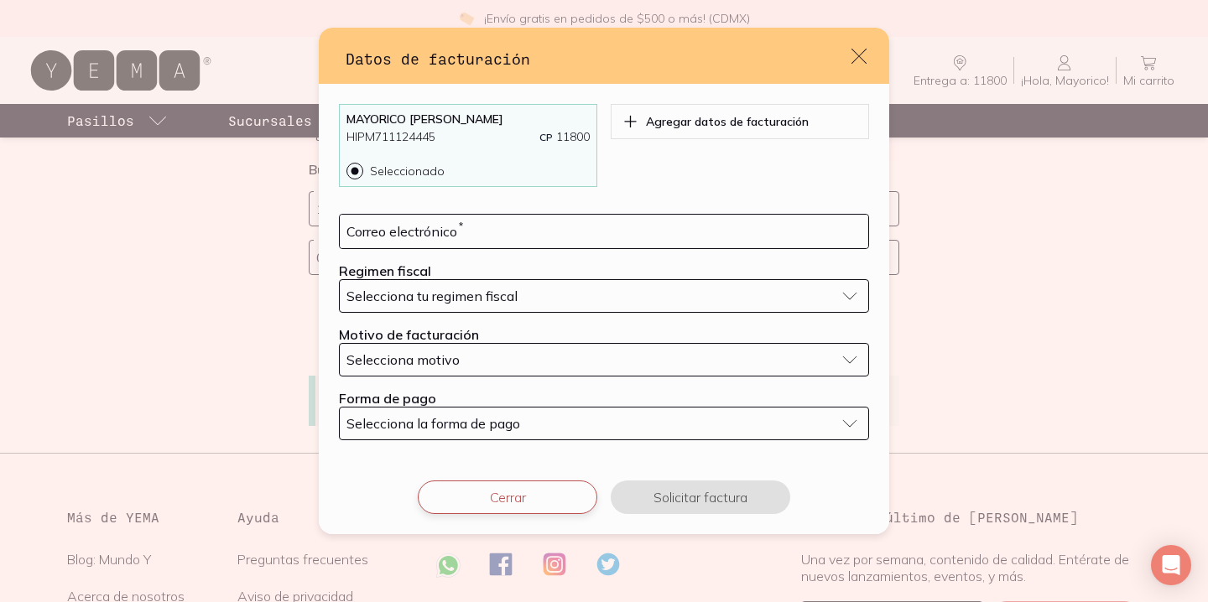
click at [578, 496] on button "Cerrar" at bounding box center [507, 498] width 179 height 34
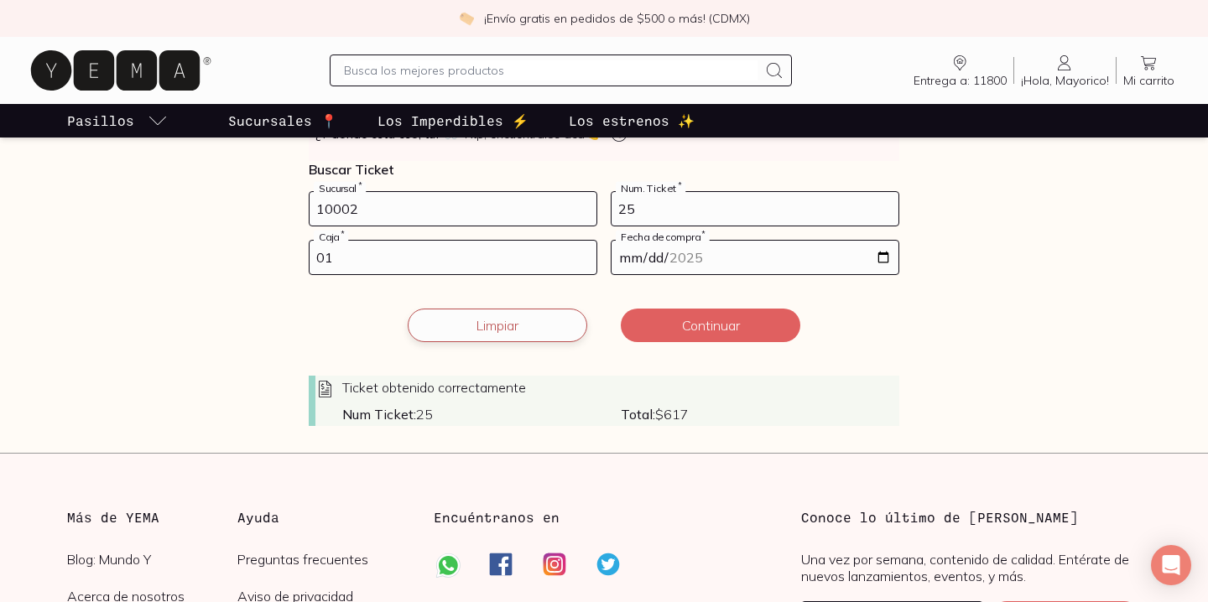
click at [542, 334] on button "Limpiar" at bounding box center [497, 326] width 179 height 34
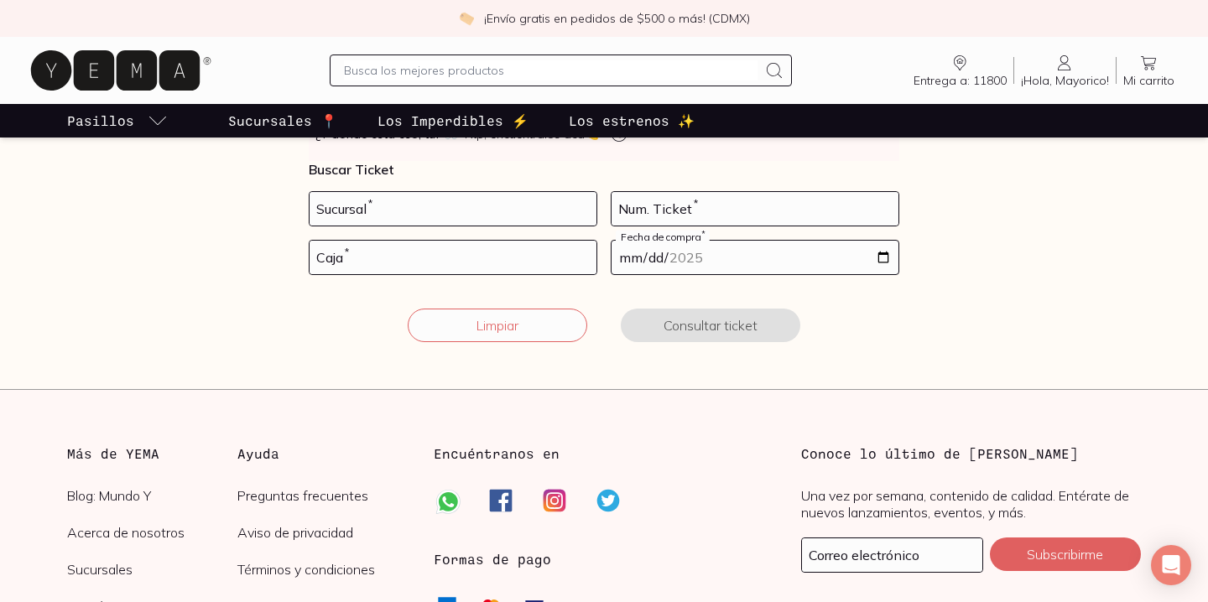
click at [1078, 85] on span "¡Hola, Mayorico!" at bounding box center [1065, 80] width 88 height 15
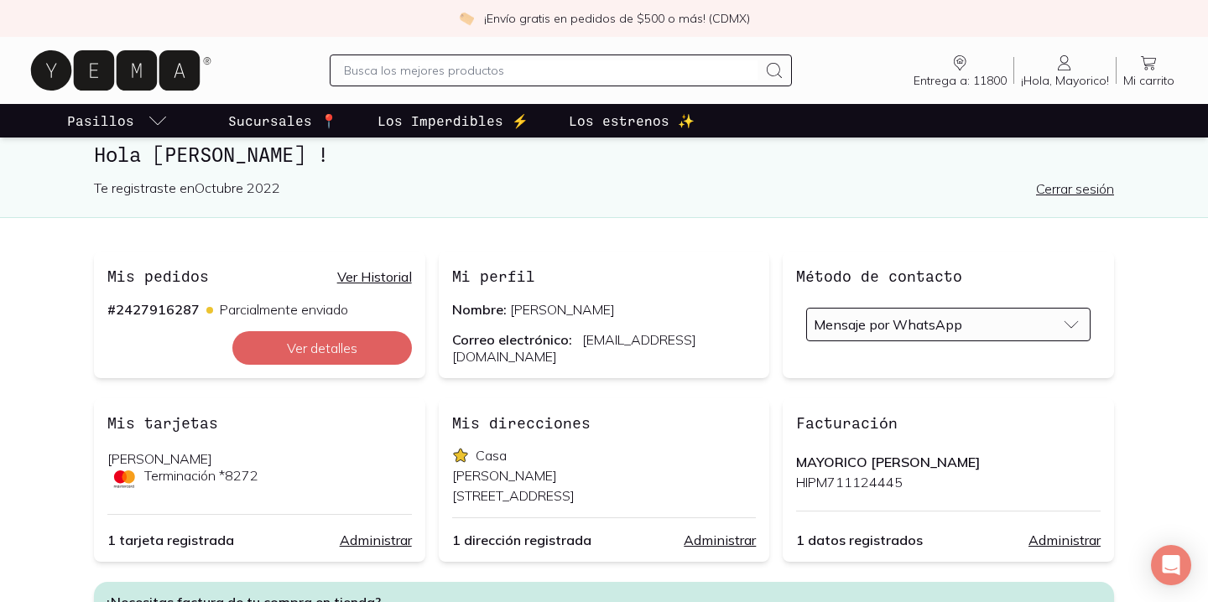
scroll to position [81, 0]
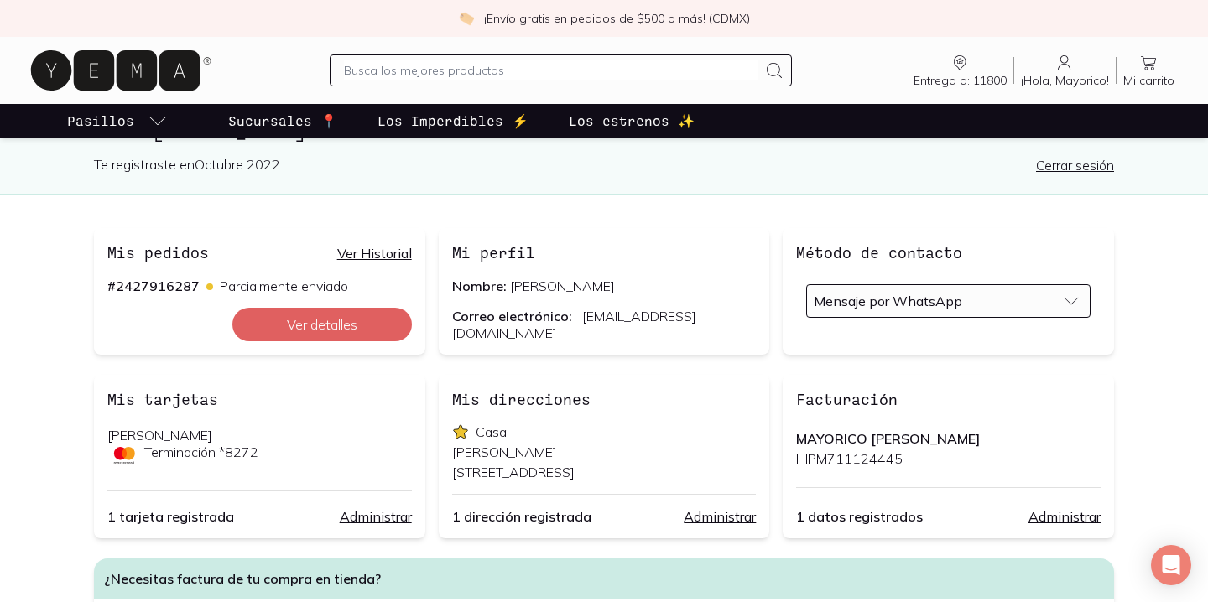
click at [1086, 170] on link "Cerrar sesión" at bounding box center [1075, 165] width 78 height 17
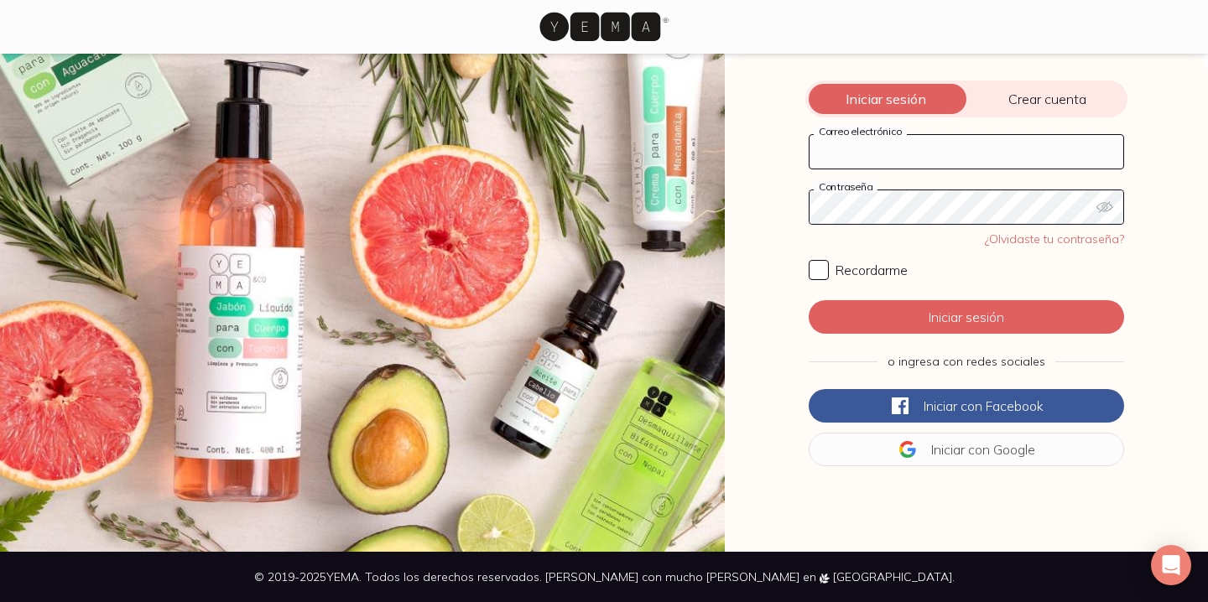
type input "[EMAIL_ADDRESS][DOMAIN_NAME]"
